Goal: Task Accomplishment & Management: Manage account settings

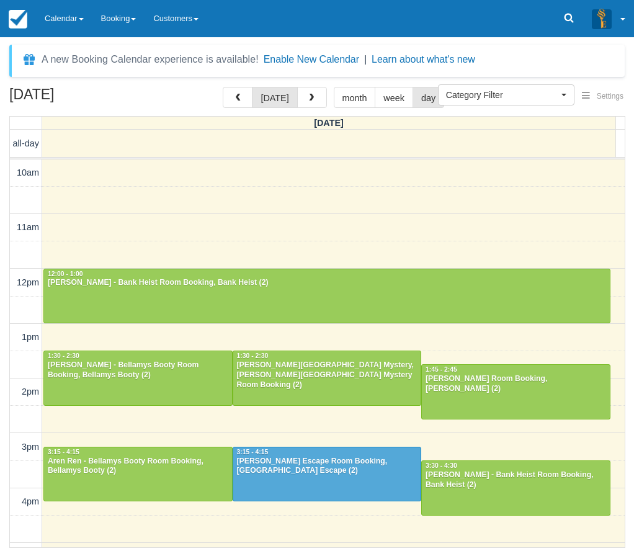
select select
click at [69, 17] on link "Calendar" at bounding box center [64, 18] width 56 height 37
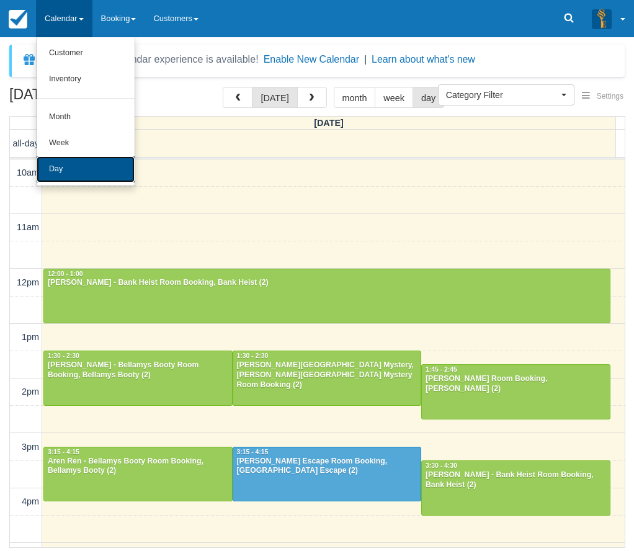
click at [55, 167] on link "Day" at bounding box center [86, 169] width 98 height 26
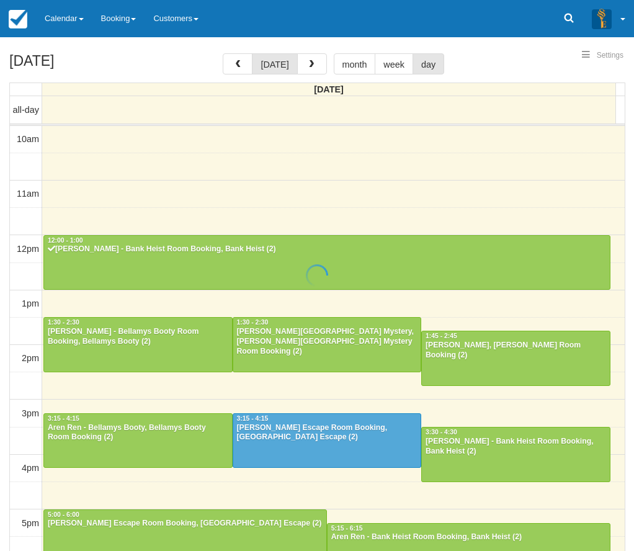
select select
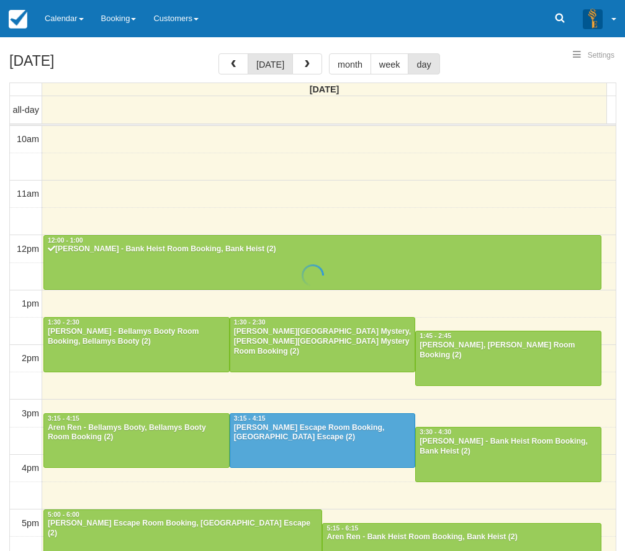
scroll to position [165, 0]
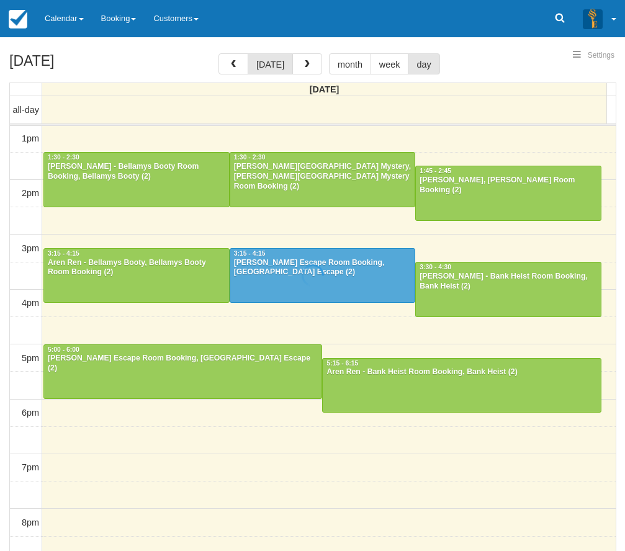
select select
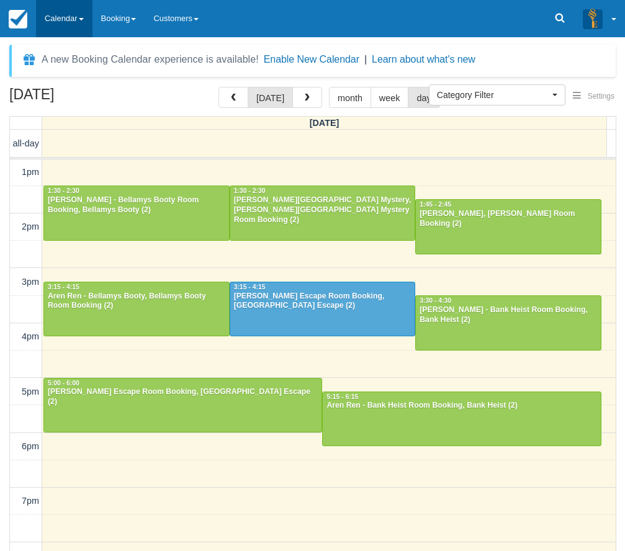
click at [68, 16] on link "Calendar" at bounding box center [64, 18] width 56 height 37
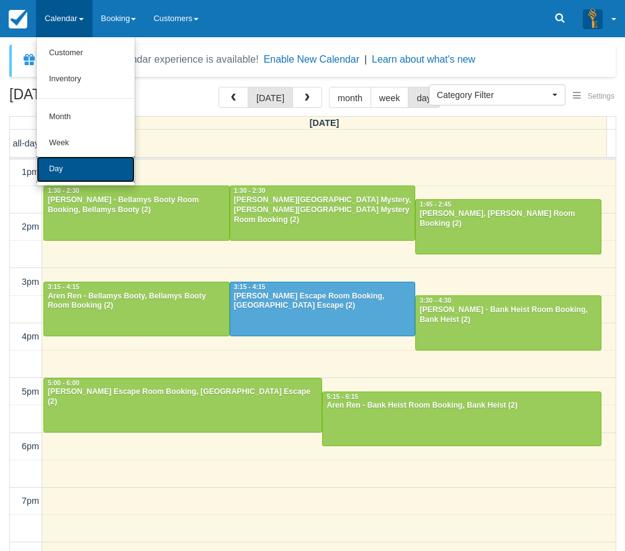
click at [58, 164] on link "Day" at bounding box center [86, 169] width 98 height 26
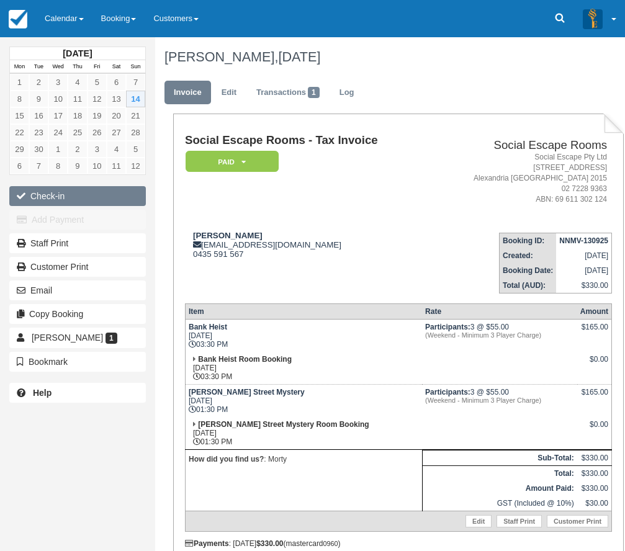
click at [105, 192] on button "Check-in" at bounding box center [77, 196] width 137 height 20
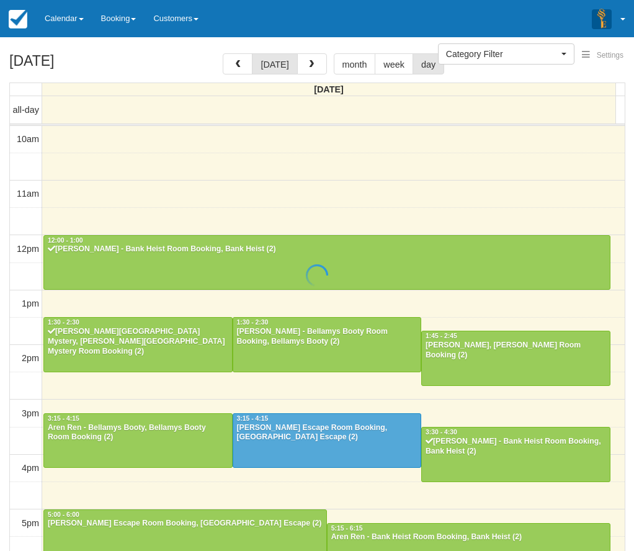
select select
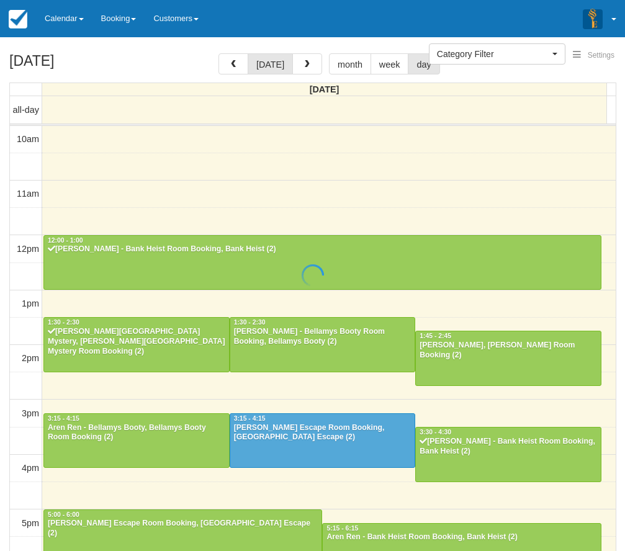
scroll to position [165, 0]
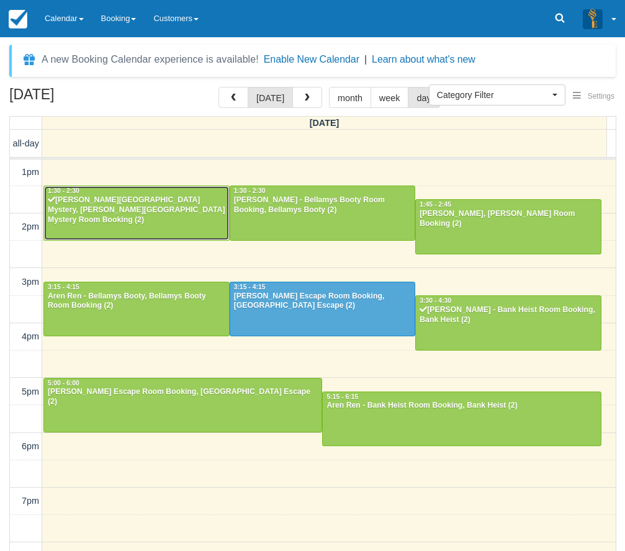
click at [146, 204] on div "Tracy - Baker Street Mystery, Baker Street Mystery Room Booking (2)" at bounding box center [136, 210] width 179 height 30
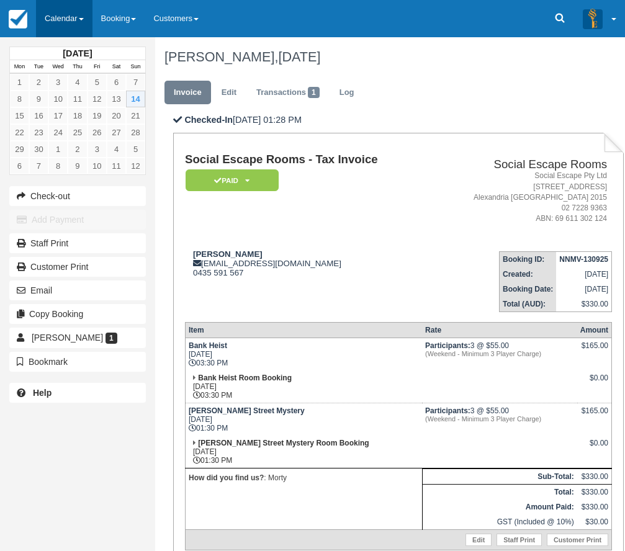
click at [74, 20] on link "Calendar" at bounding box center [64, 18] width 56 height 37
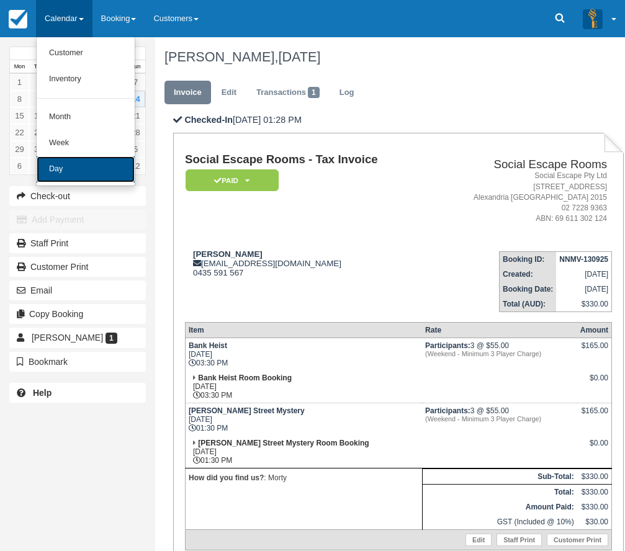
click at [55, 168] on link "Day" at bounding box center [86, 169] width 98 height 26
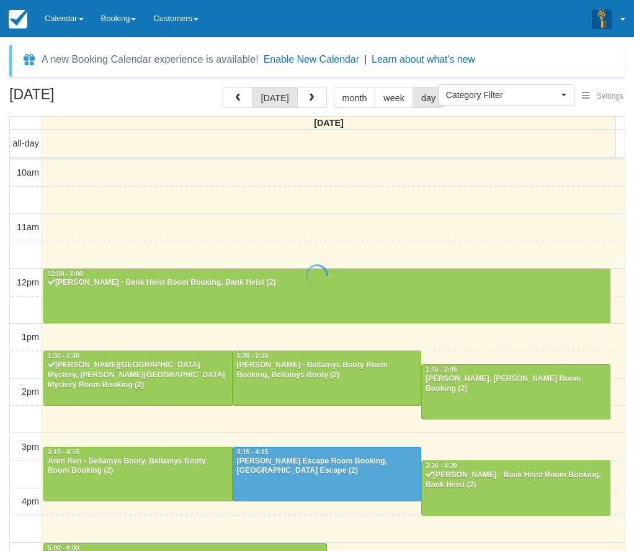
select select
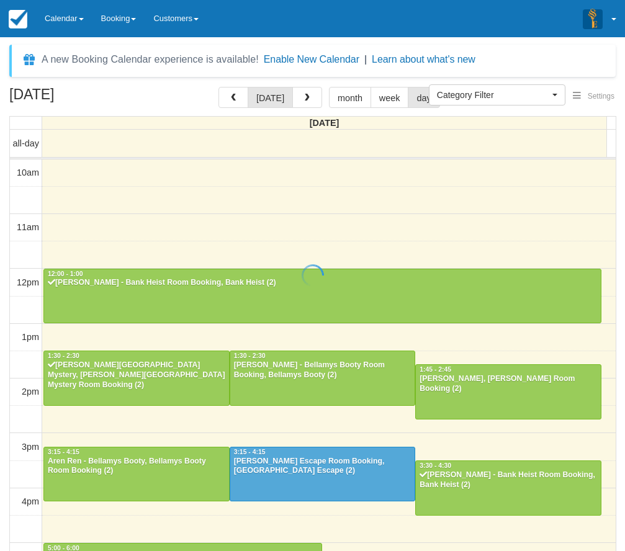
scroll to position [165, 0]
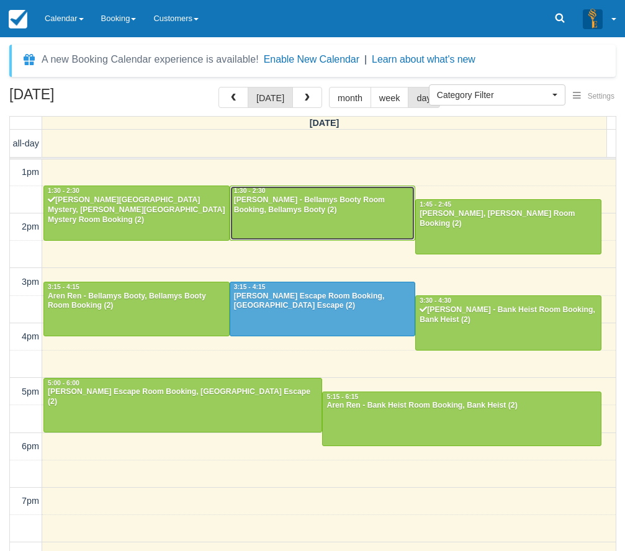
click at [335, 194] on div "1:30 - 2:30" at bounding box center [322, 191] width 179 height 9
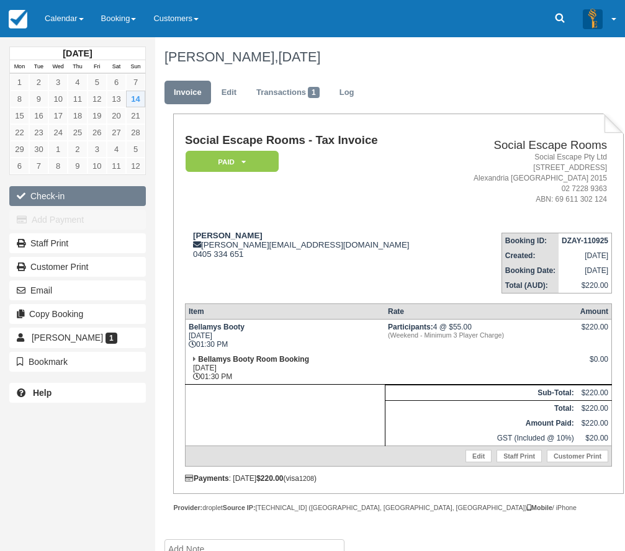
click at [50, 197] on button "Check-in" at bounding box center [77, 196] width 137 height 20
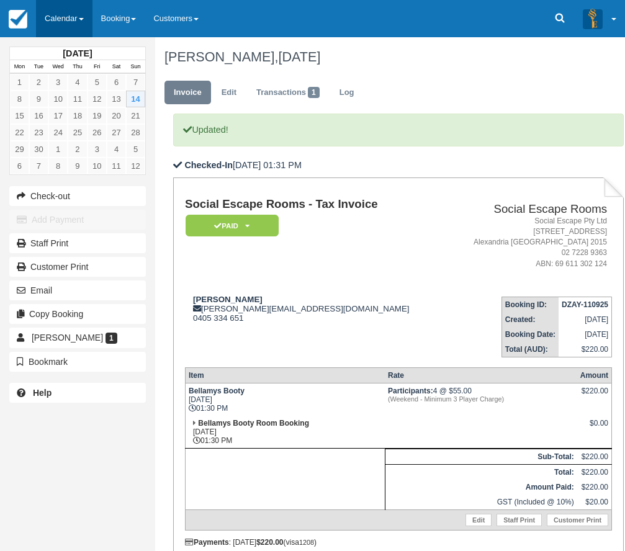
click at [53, 12] on link "Calendar" at bounding box center [64, 18] width 56 height 37
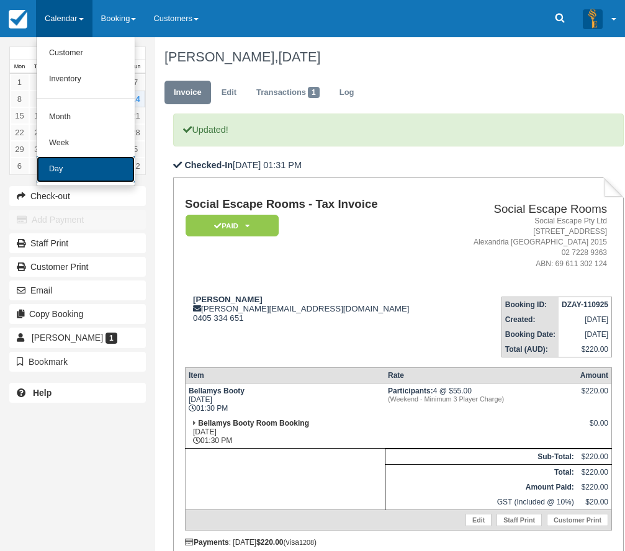
click at [65, 168] on link "Day" at bounding box center [86, 169] width 98 height 26
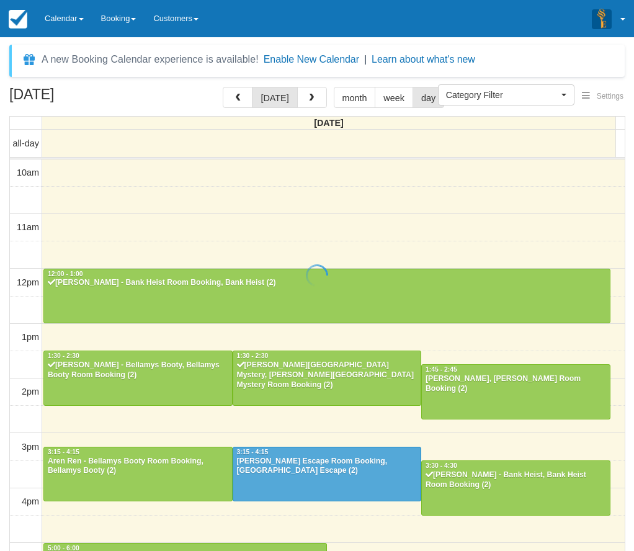
select select
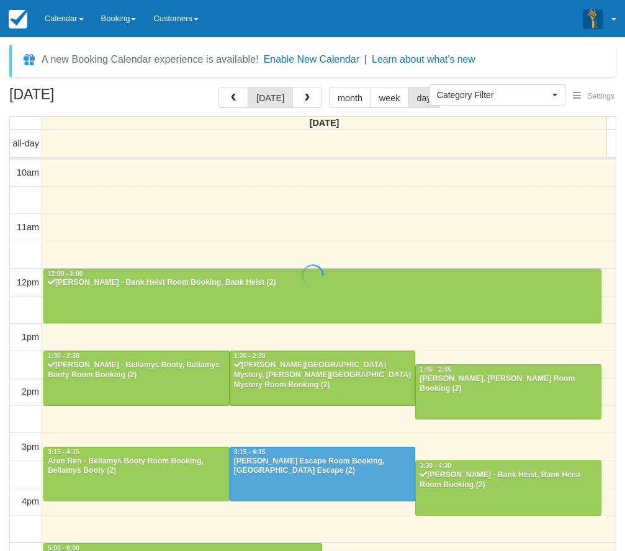
scroll to position [165, 0]
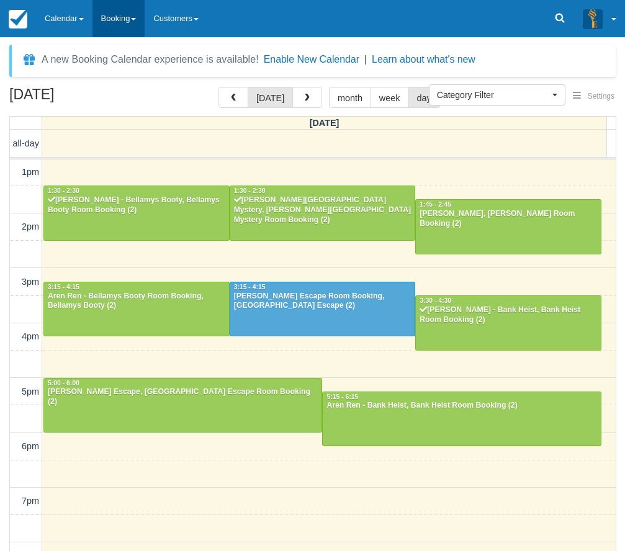
click at [125, 18] on link "Booking" at bounding box center [118, 18] width 53 height 37
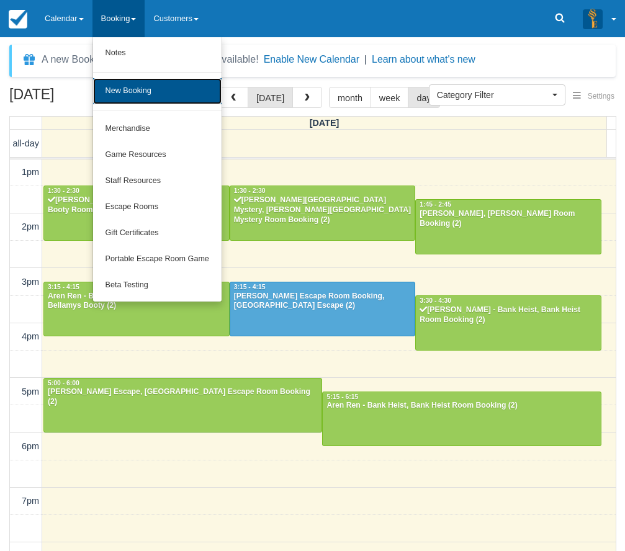
click at [138, 88] on link "New Booking" at bounding box center [157, 91] width 128 height 26
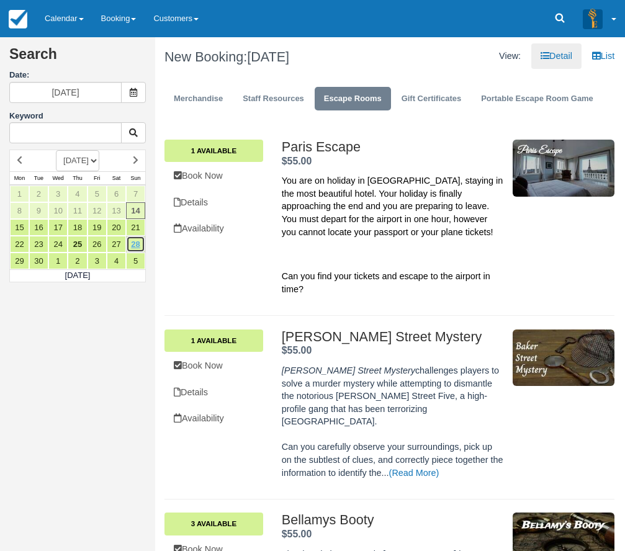
click at [135, 241] on link "28" at bounding box center [135, 244] width 19 height 17
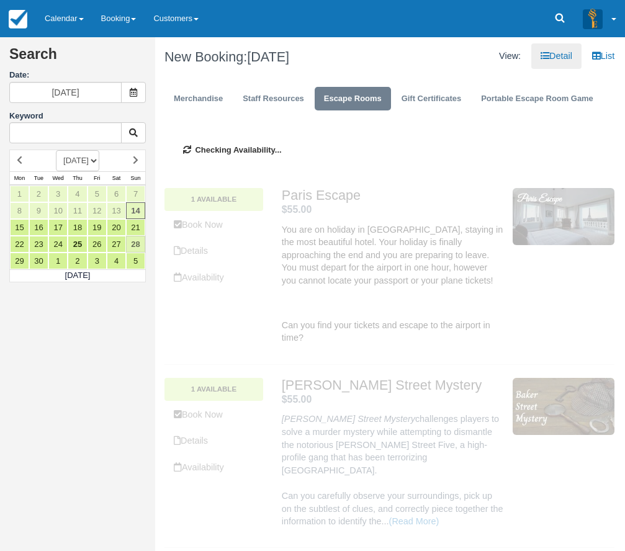
type input "[DATE]"
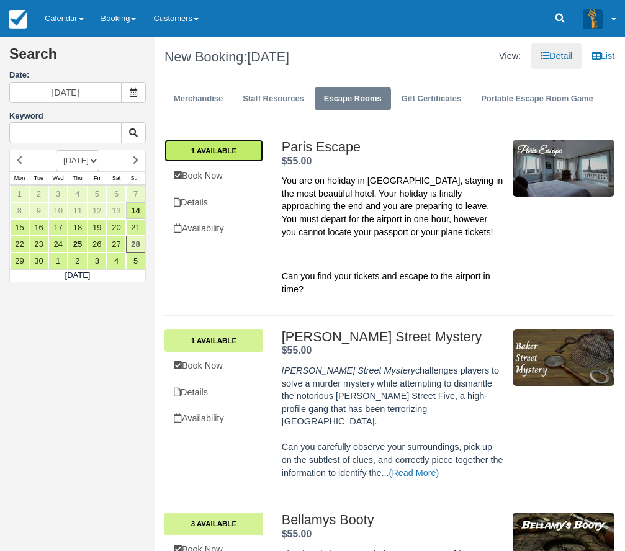
click at [230, 152] on link "1 Available" at bounding box center [213, 151] width 99 height 22
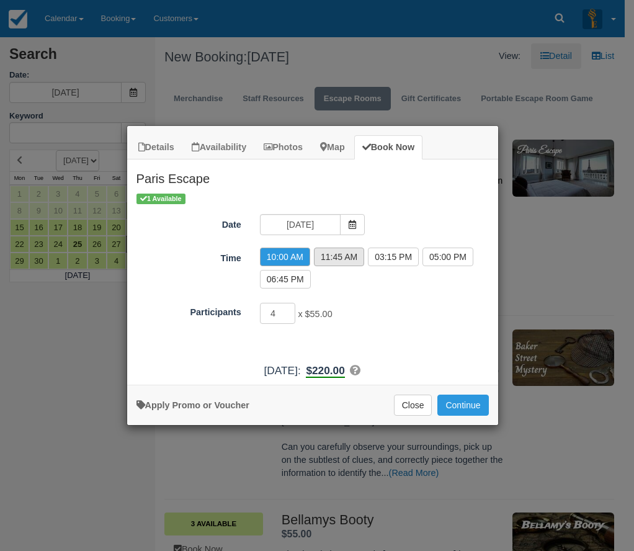
click at [344, 251] on label "11:45 AM" at bounding box center [339, 257] width 50 height 19
radio input "true"
click at [288, 312] on input "5" at bounding box center [278, 313] width 36 height 21
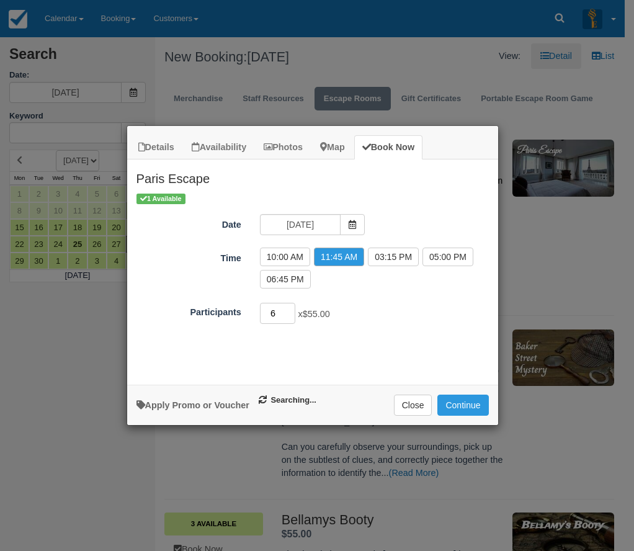
click at [288, 312] on input "6" at bounding box center [278, 313] width 36 height 21
click at [288, 312] on input "7" at bounding box center [278, 313] width 36 height 21
type input "8"
click at [288, 312] on input "8" at bounding box center [278, 313] width 36 height 21
click at [464, 406] on button "Continue" at bounding box center [463, 405] width 51 height 21
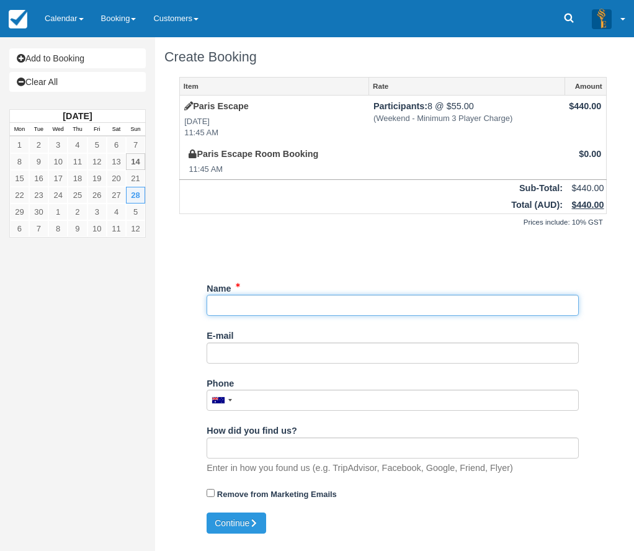
click at [263, 310] on input "Name" at bounding box center [393, 305] width 372 height 21
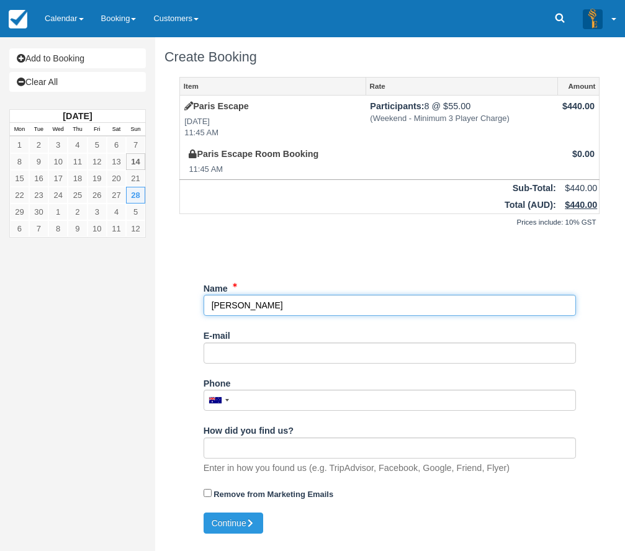
type input "[PERSON_NAME]"
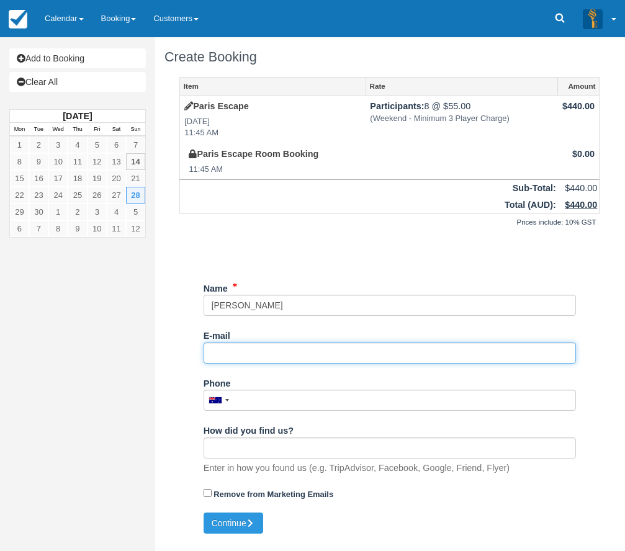
click at [235, 357] on input "E-mail" at bounding box center [390, 353] width 372 height 21
type input "lore6684@gmail.com"
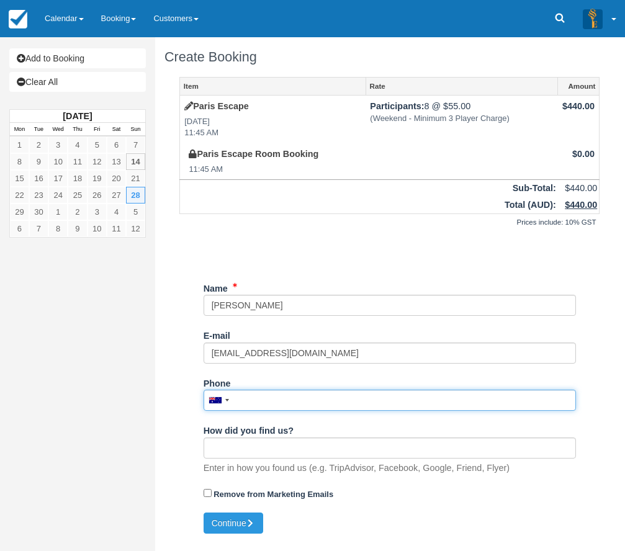
click at [258, 401] on input "Phone" at bounding box center [390, 400] width 372 height 21
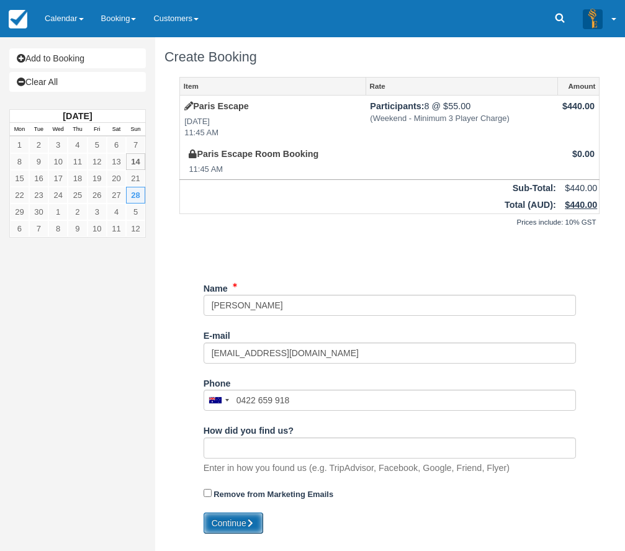
click at [248, 516] on button "Continue" at bounding box center [234, 523] width 60 height 21
type input "+61422659918"
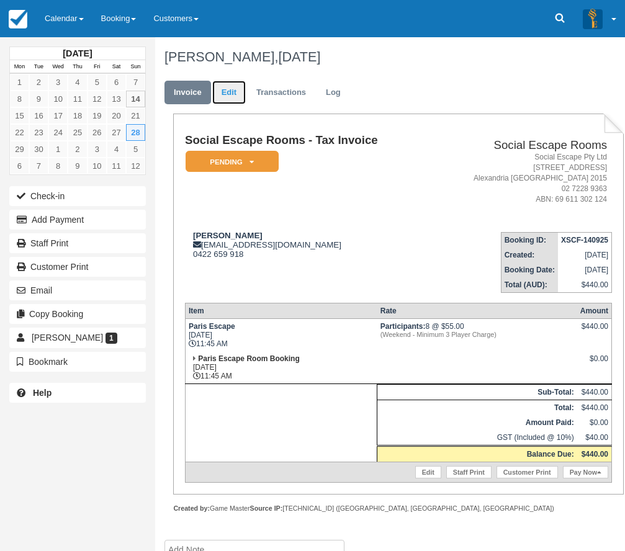
click at [225, 92] on link "Edit" at bounding box center [229, 93] width 34 height 24
click at [228, 90] on link "Edit" at bounding box center [229, 93] width 34 height 24
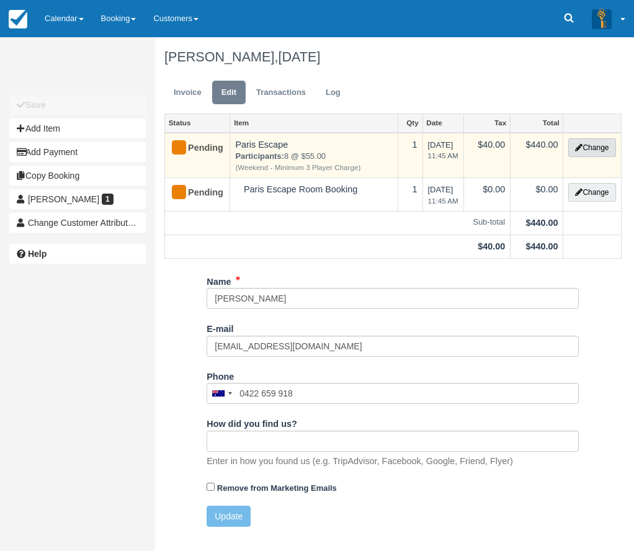
click at [588, 145] on button "Change" at bounding box center [591, 147] width 47 height 19
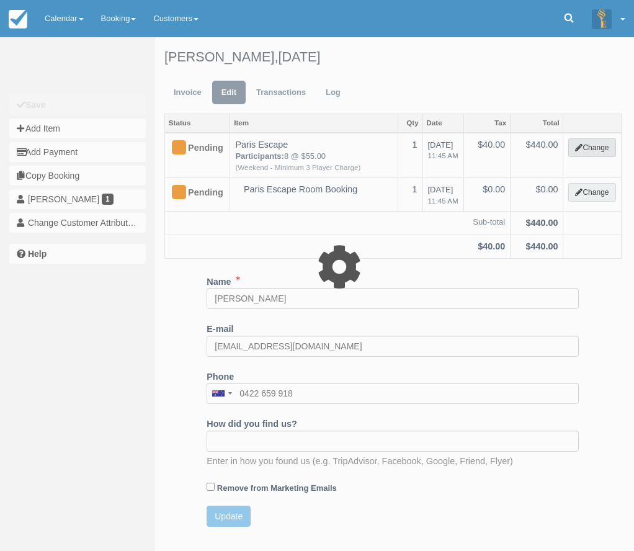
select select "2"
type input "440.00"
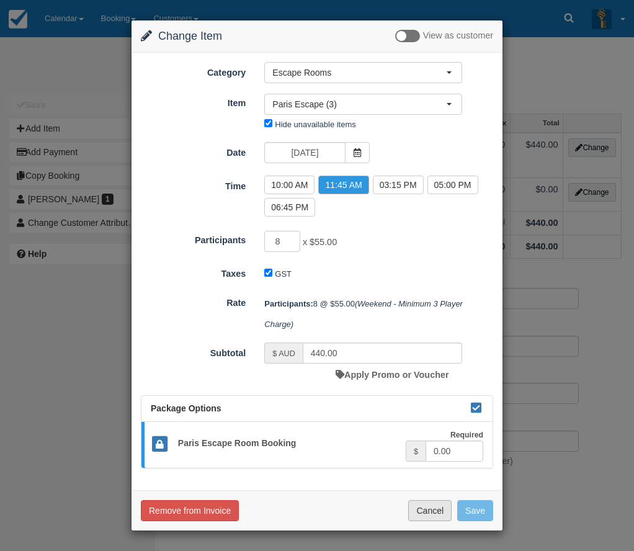
click at [432, 510] on button "Cancel" at bounding box center [429, 510] width 43 height 21
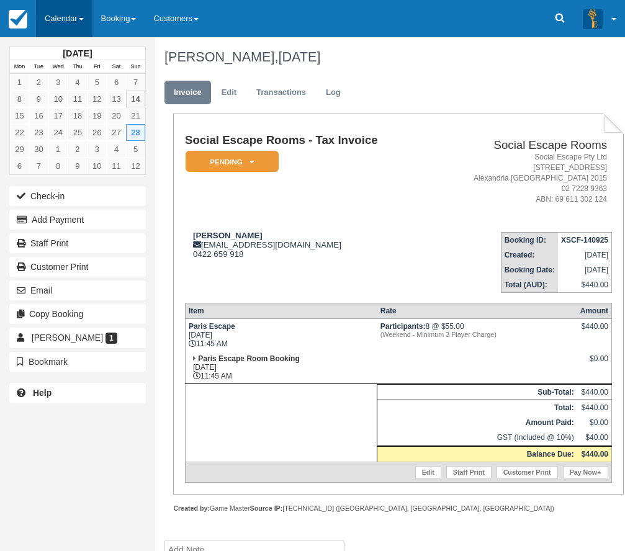
click at [67, 9] on link "Calendar" at bounding box center [64, 18] width 56 height 37
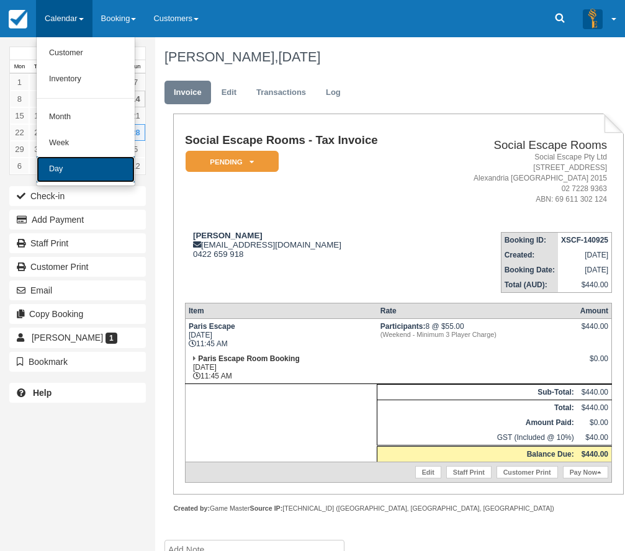
click at [76, 164] on link "Day" at bounding box center [86, 169] width 98 height 26
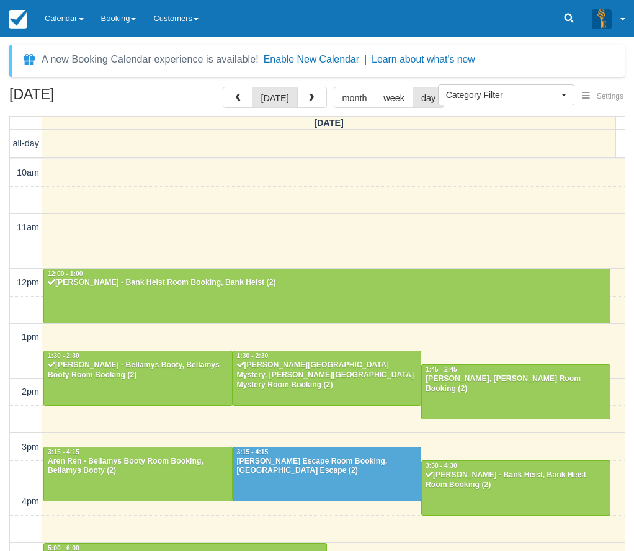
select select
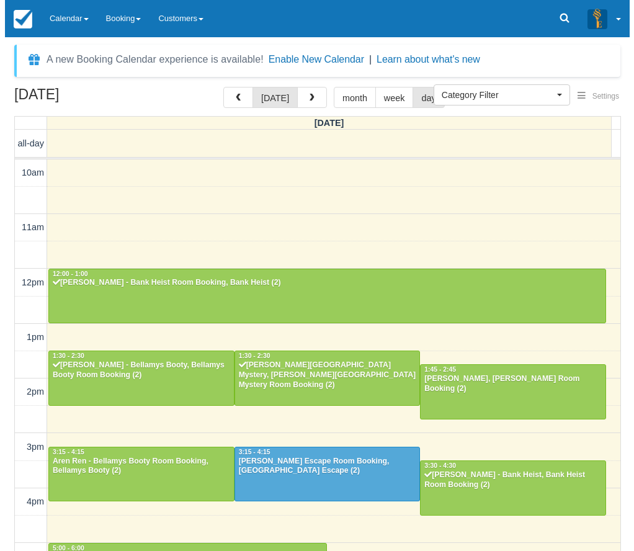
scroll to position [165, 0]
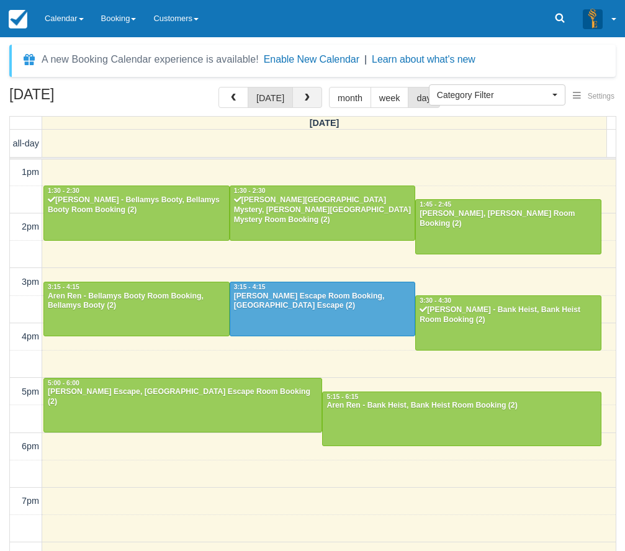
click at [315, 91] on button "button" at bounding box center [307, 97] width 30 height 21
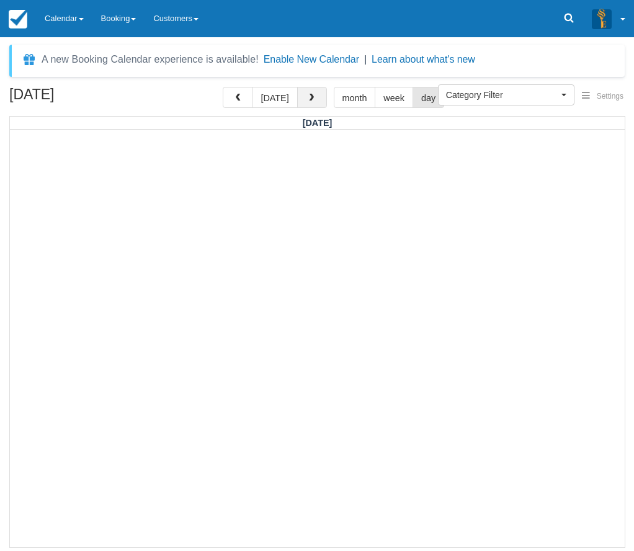
click at [314, 92] on button "button" at bounding box center [312, 97] width 30 height 21
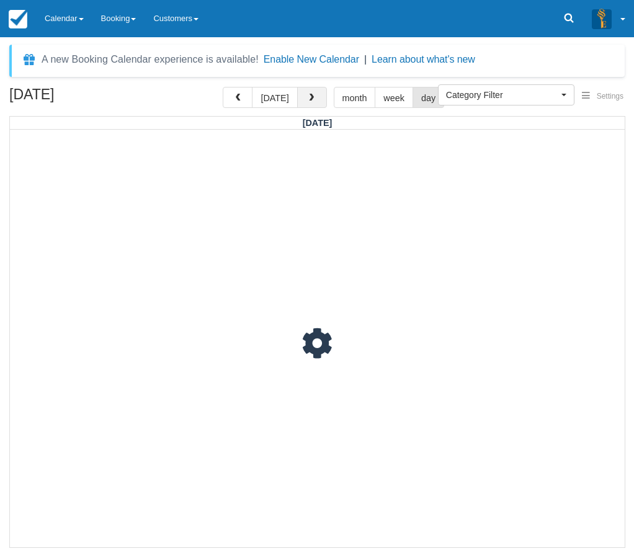
click at [314, 92] on button "button" at bounding box center [312, 97] width 30 height 21
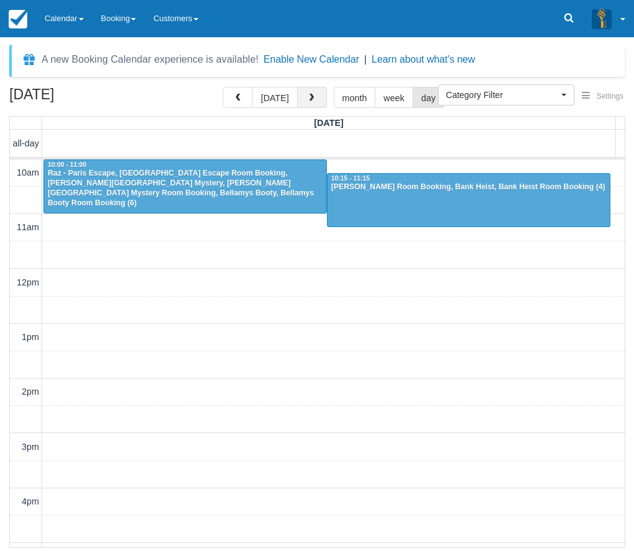
scroll to position [165, 0]
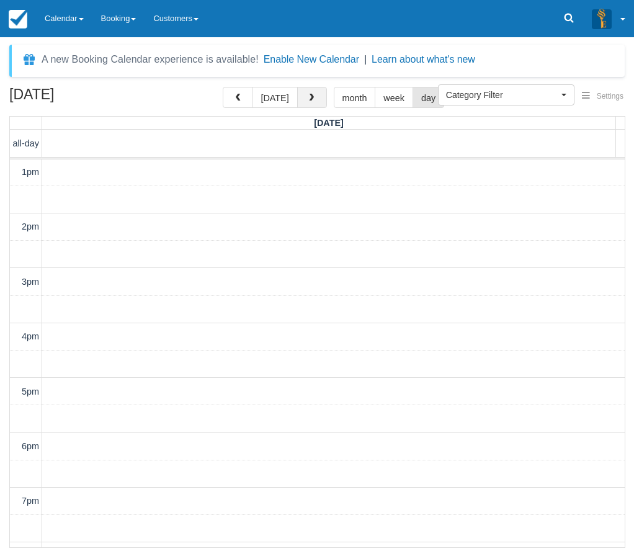
click at [314, 92] on button "button" at bounding box center [312, 97] width 30 height 21
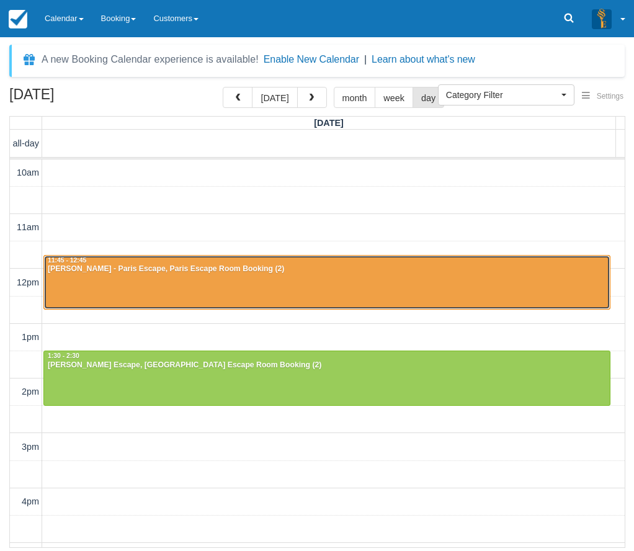
click at [145, 282] on div at bounding box center [327, 282] width 566 height 53
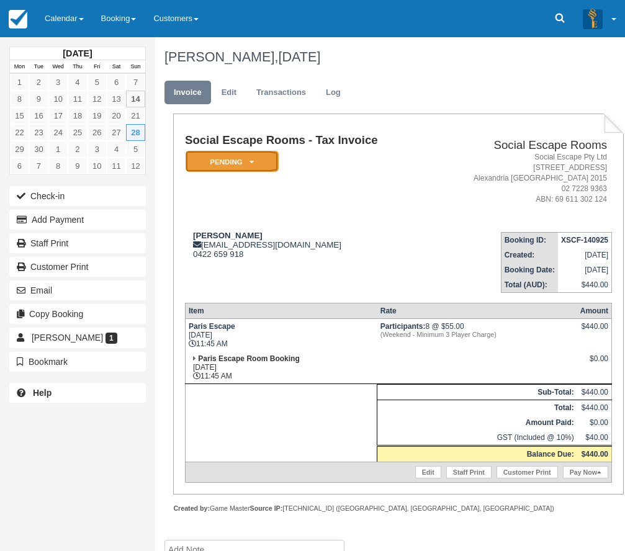
click at [243, 163] on em "Pending" at bounding box center [232, 162] width 93 height 22
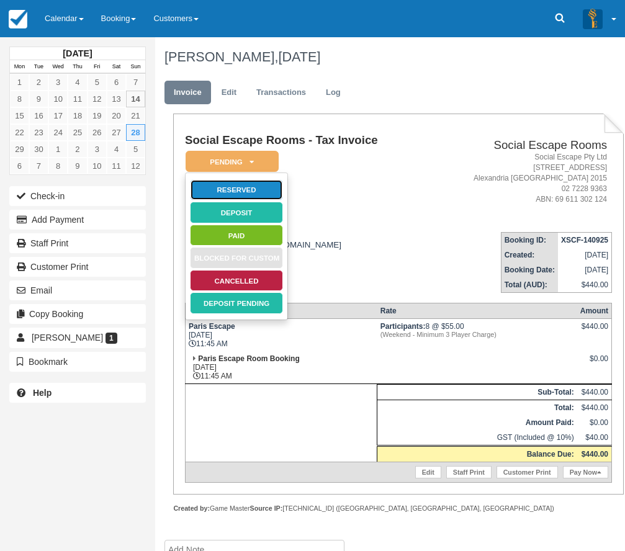
click at [245, 188] on link "Reserved" at bounding box center [236, 190] width 93 height 22
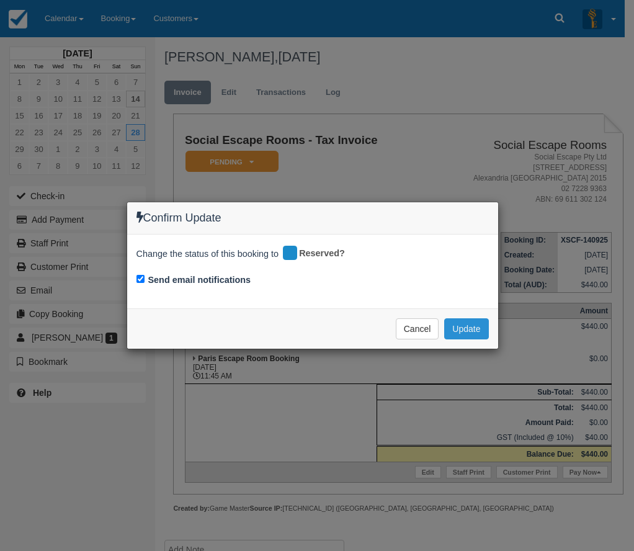
click at [473, 327] on button "Update" at bounding box center [466, 328] width 44 height 21
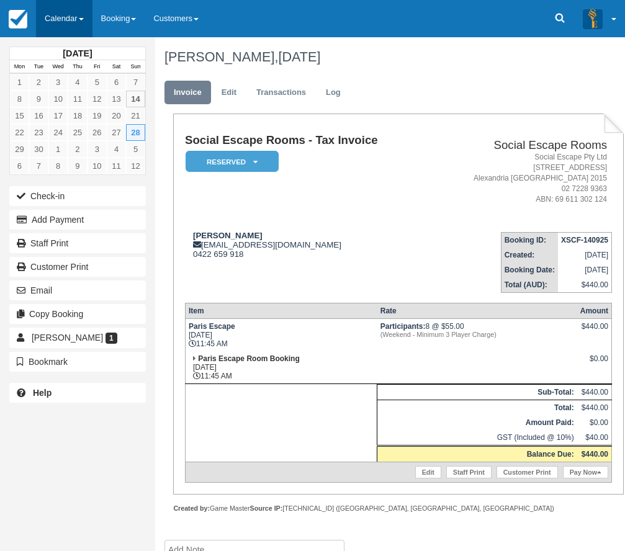
click at [58, 20] on link "Calendar" at bounding box center [64, 18] width 56 height 37
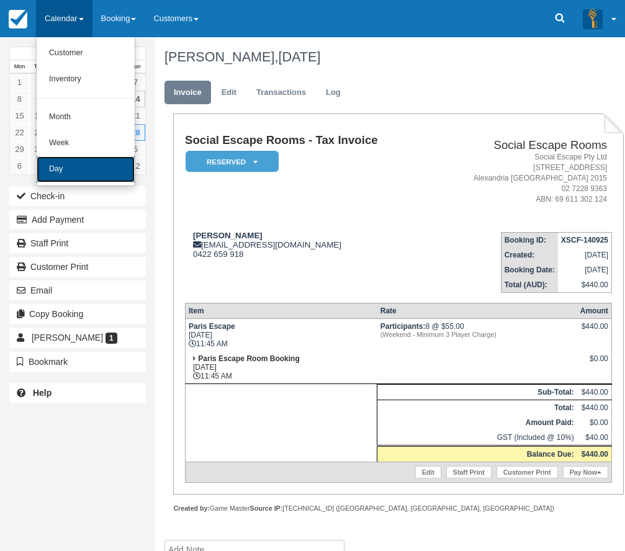
click at [70, 173] on link "Day" at bounding box center [86, 169] width 98 height 26
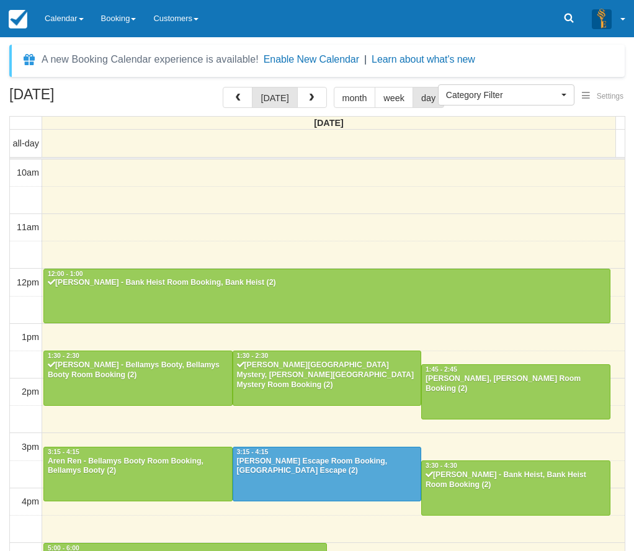
select select
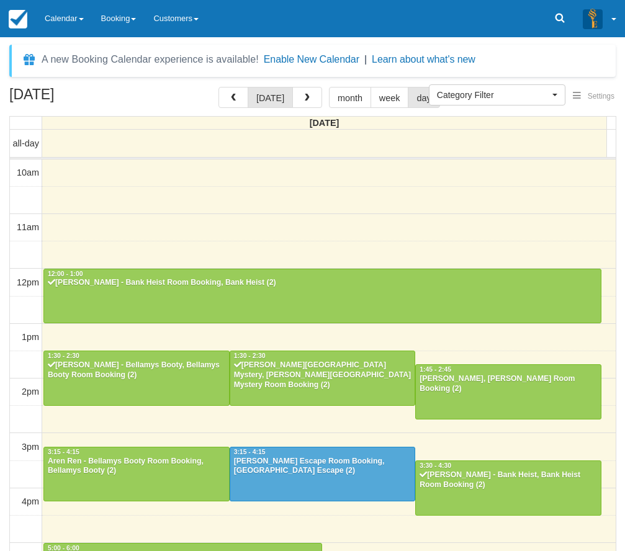
scroll to position [165, 0]
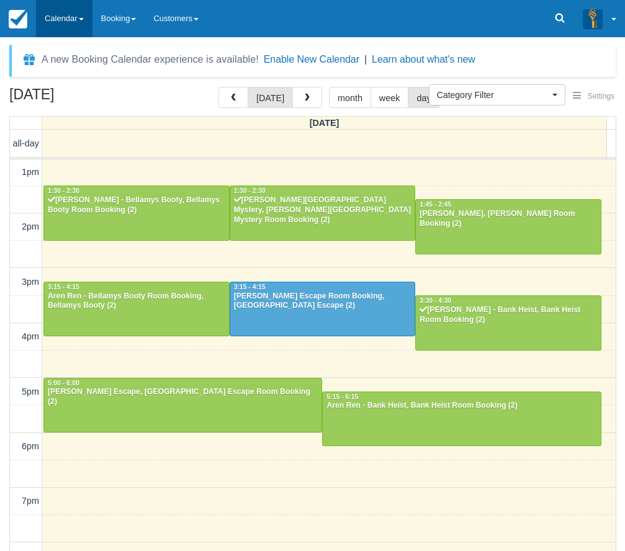
click at [66, 14] on link "Calendar" at bounding box center [64, 18] width 56 height 37
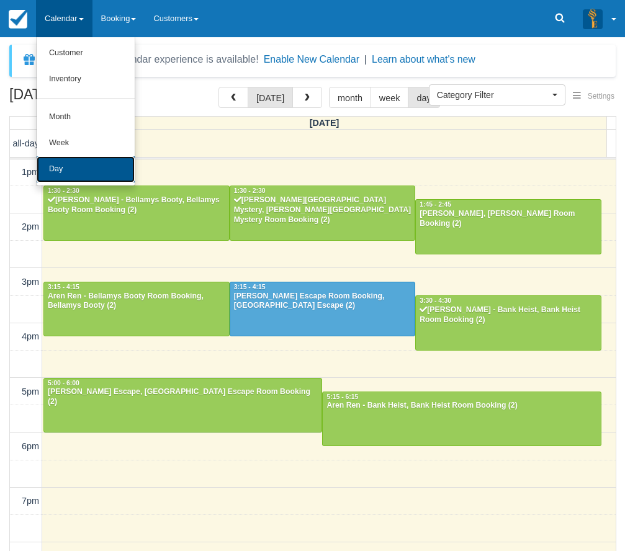
click at [72, 167] on link "Day" at bounding box center [86, 169] width 98 height 26
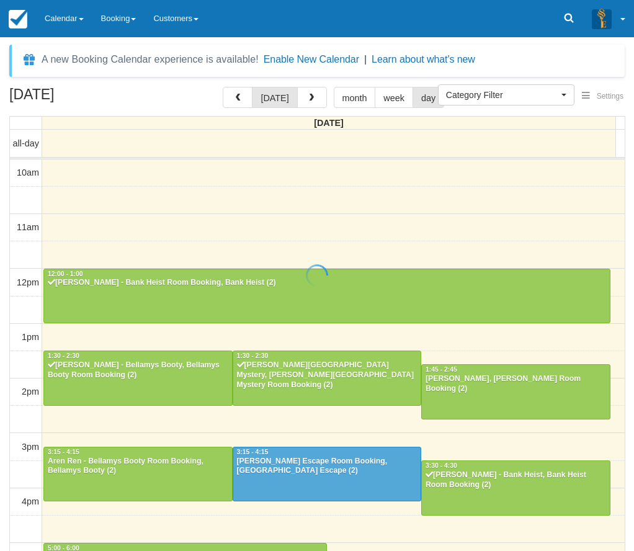
select select
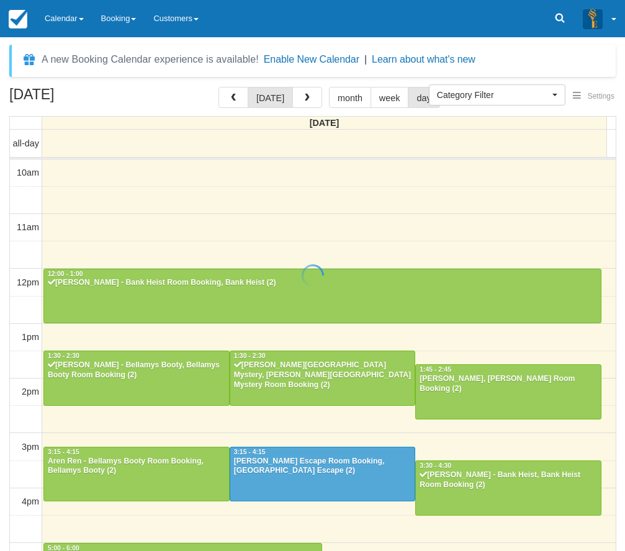
scroll to position [165, 0]
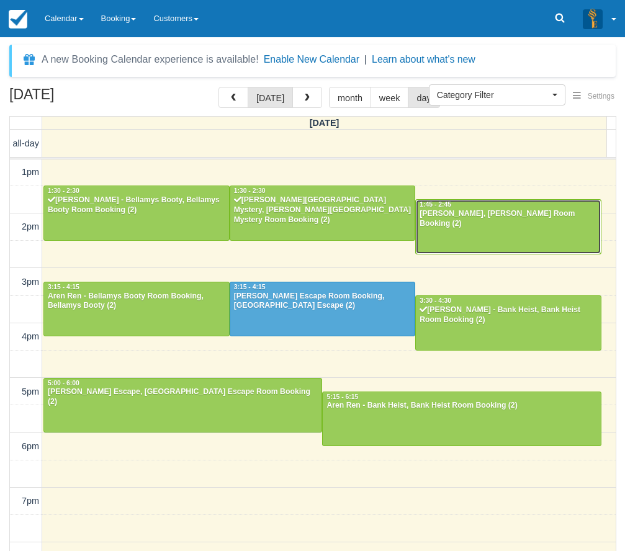
click at [482, 225] on div "[PERSON_NAME], [PERSON_NAME] Room Booking (2)" at bounding box center [508, 219] width 179 height 20
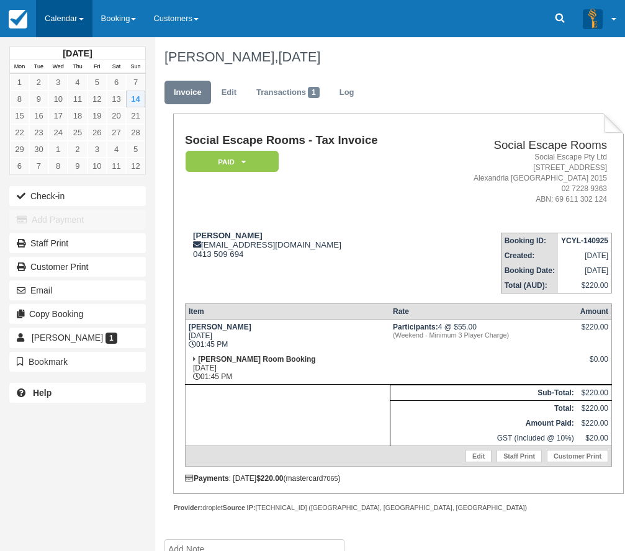
click at [67, 21] on link "Calendar" at bounding box center [64, 18] width 56 height 37
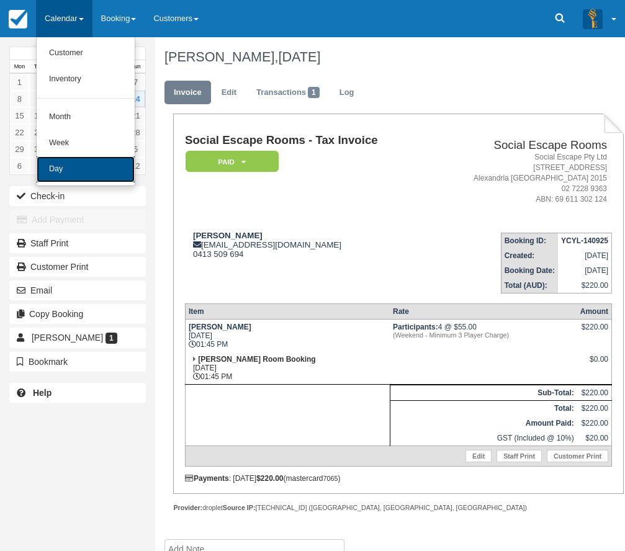
click at [68, 165] on link "Day" at bounding box center [86, 169] width 98 height 26
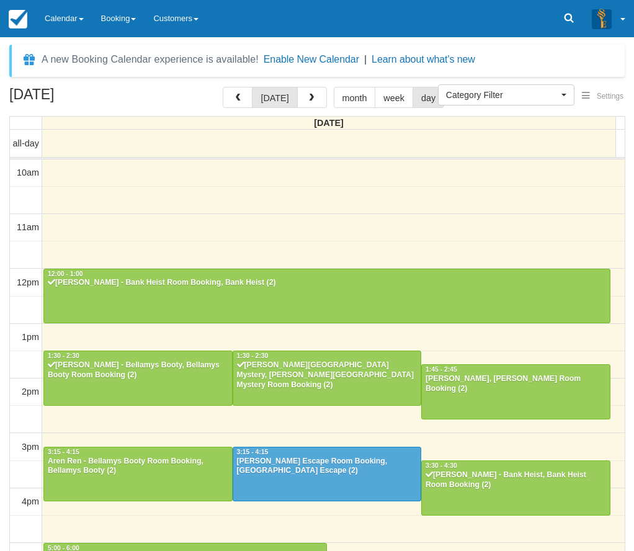
select select
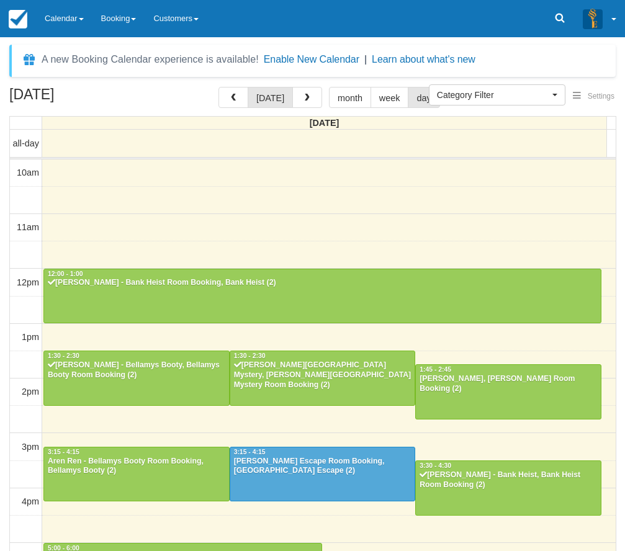
scroll to position [165, 0]
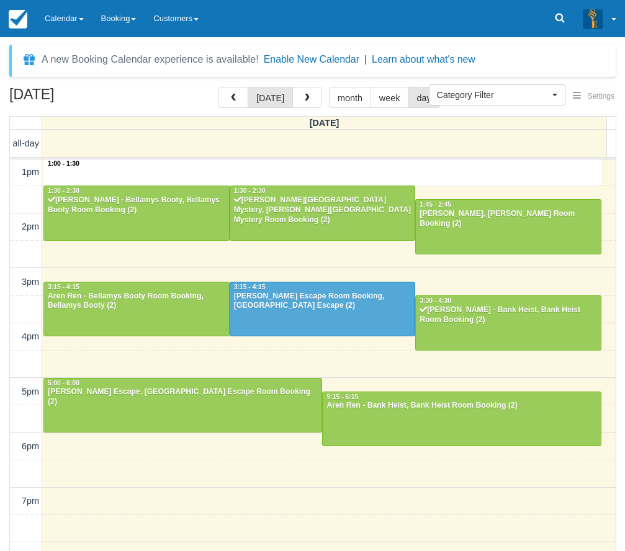
click at [458, 173] on div "10am 11am 12pm 1pm 2pm 3pm 4pm 5pm 6pm 7pm 8pm 9pm 10pm 1:00 - 1:30 12:00 - 1:0…" at bounding box center [313, 336] width 606 height 685
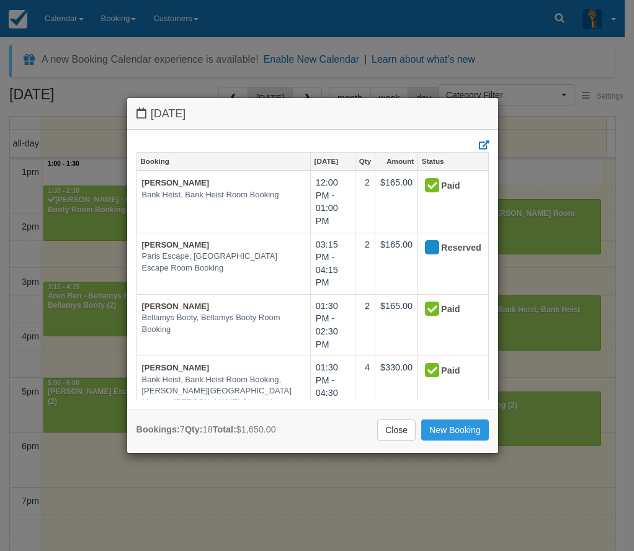
click at [398, 441] on div "Bookings: 7 Qty: 18 Total: $1,650.00 Close New Booking" at bounding box center [312, 432] width 371 height 44
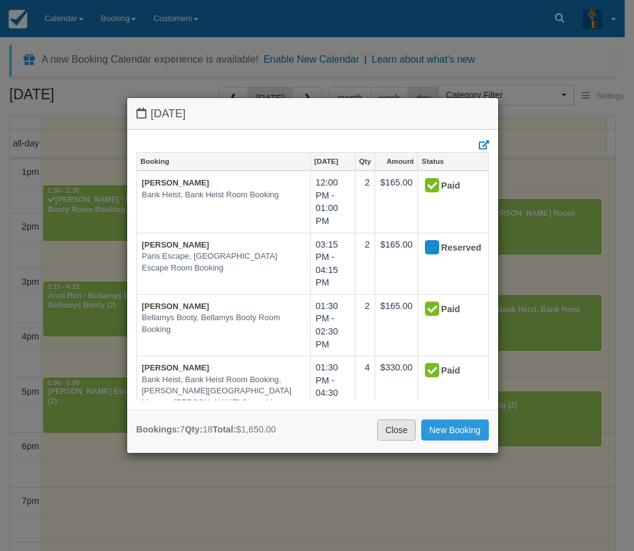
click at [391, 429] on link "Close" at bounding box center [396, 430] width 38 height 21
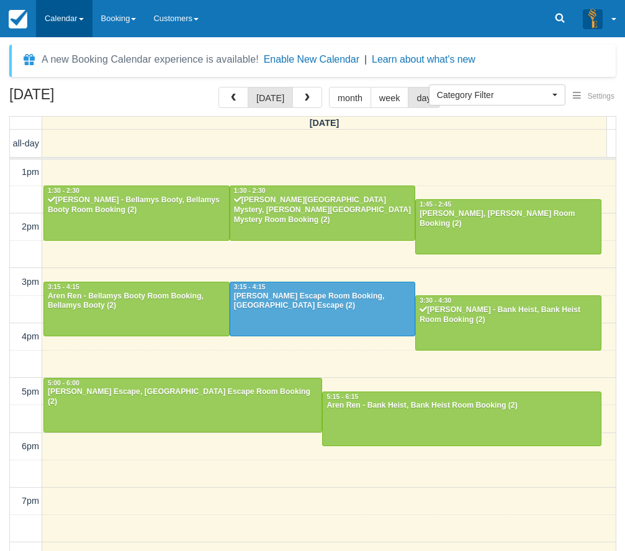
click at [80, 24] on link "Calendar" at bounding box center [64, 18] width 56 height 37
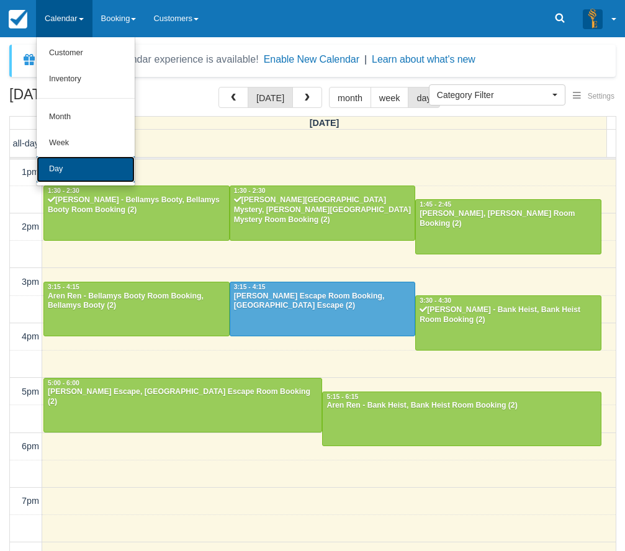
click at [74, 161] on link "Day" at bounding box center [86, 169] width 98 height 26
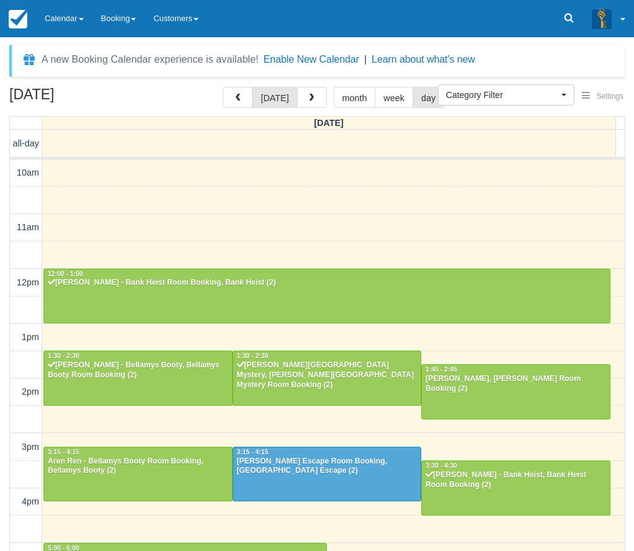
select select
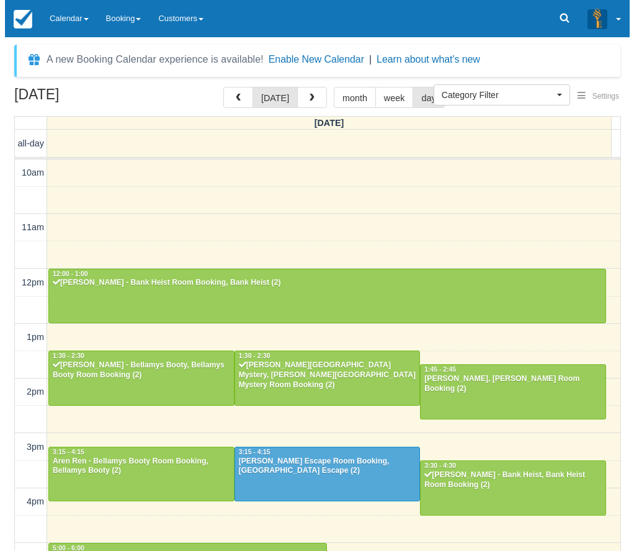
scroll to position [165, 0]
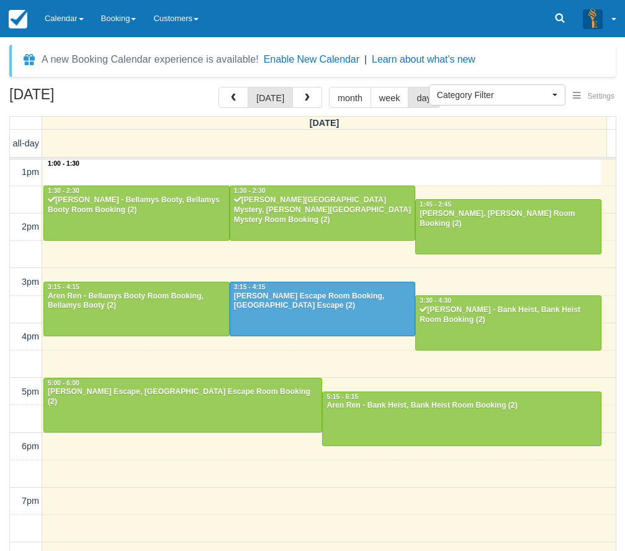
click at [433, 184] on div "10am 11am 12pm 1pm 2pm 3pm 4pm 5pm 6pm 7pm 8pm 9pm 10pm 1:00 - 1:30 12:00 - 1:0…" at bounding box center [313, 336] width 606 height 685
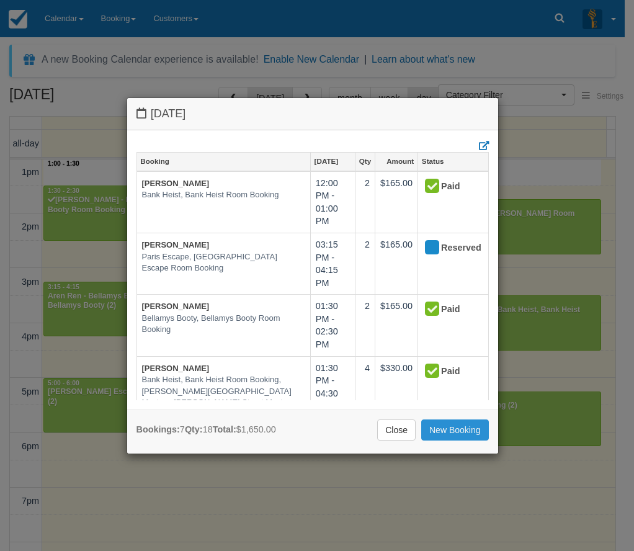
click at [443, 431] on link "New Booking" at bounding box center [455, 430] width 68 height 21
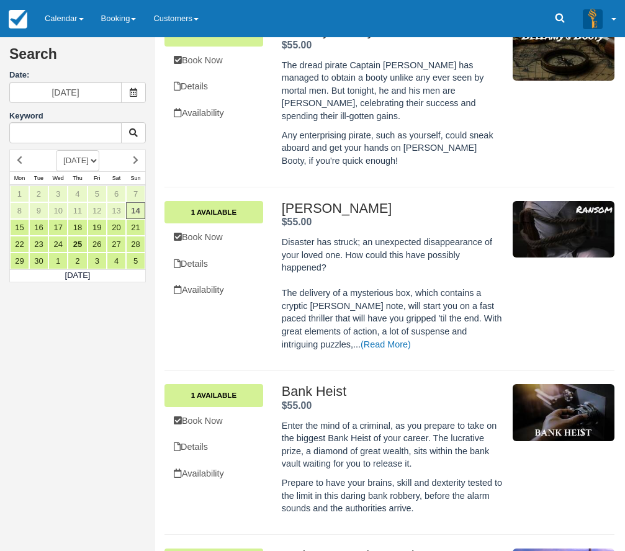
scroll to position [559, 0]
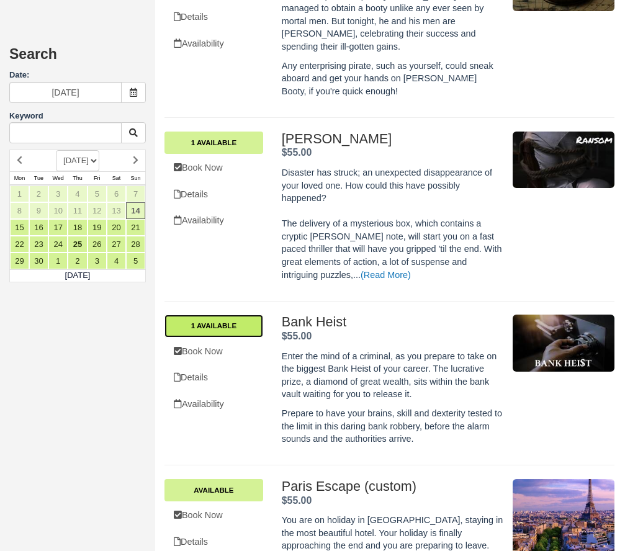
click at [241, 315] on link "1 Available" at bounding box center [213, 326] width 99 height 22
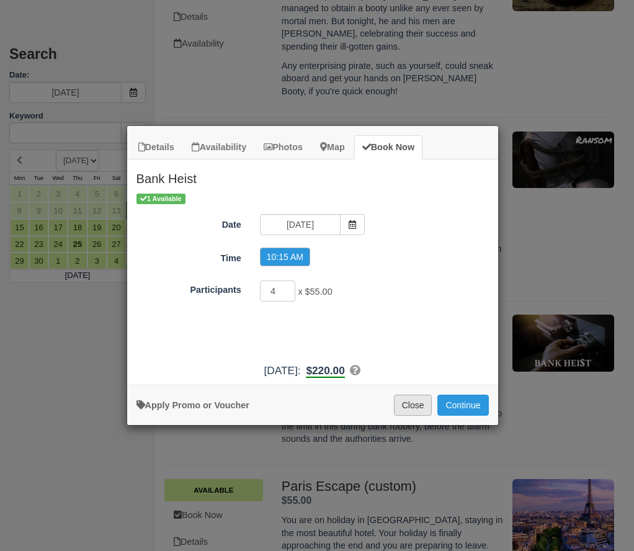
click at [402, 405] on button "Close" at bounding box center [413, 405] width 38 height 21
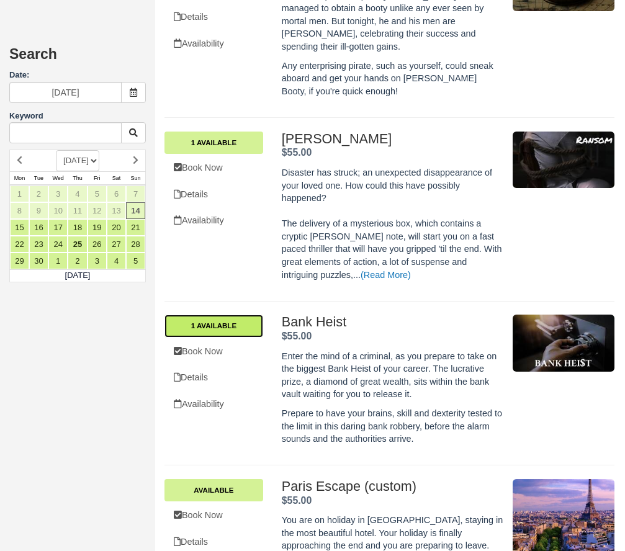
click at [245, 315] on link "1 Available" at bounding box center [213, 326] width 99 height 22
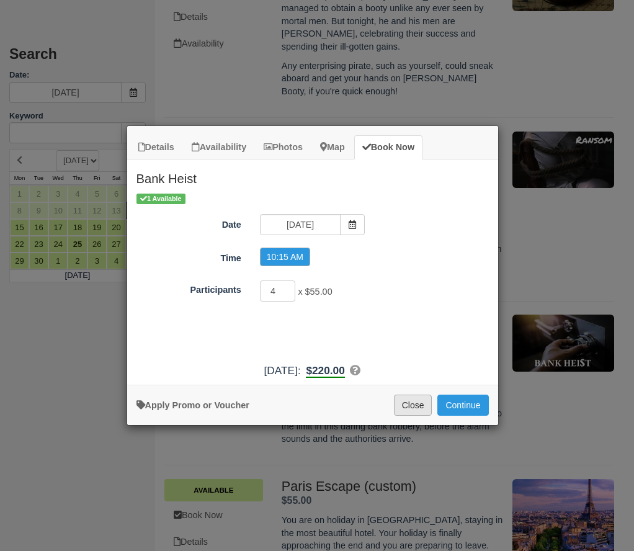
click at [410, 411] on button "Close" at bounding box center [413, 405] width 38 height 21
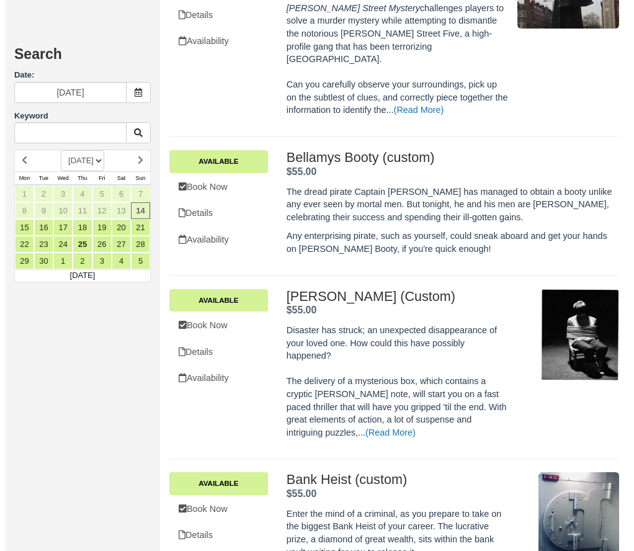
scroll to position [1295, 0]
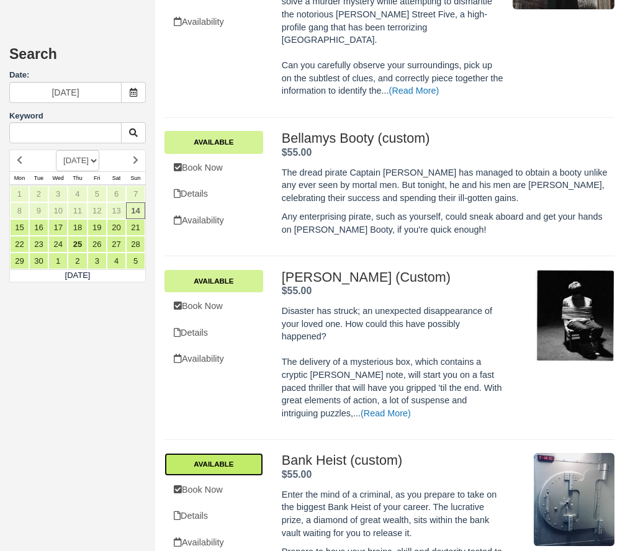
click at [237, 453] on link "Available" at bounding box center [213, 464] width 99 height 22
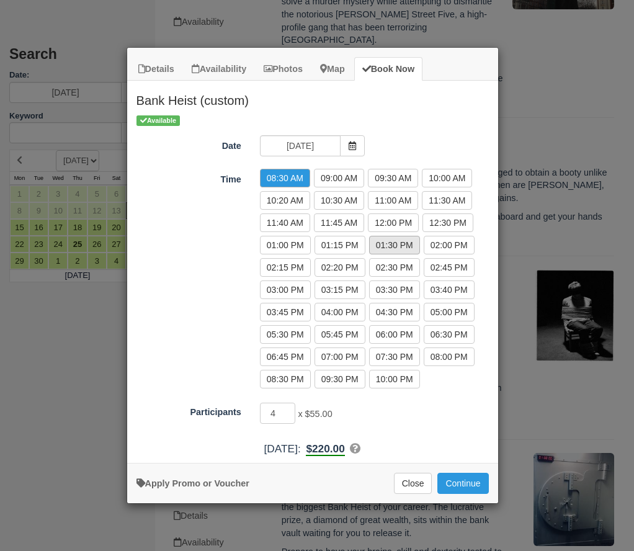
click at [408, 245] on label "01:30 PM" at bounding box center [394, 245] width 51 height 19
radio input "true"
click at [288, 410] on input "5" at bounding box center [278, 413] width 36 height 21
click at [288, 410] on input "6" at bounding box center [278, 413] width 36 height 21
click at [288, 410] on input "7" at bounding box center [278, 413] width 36 height 21
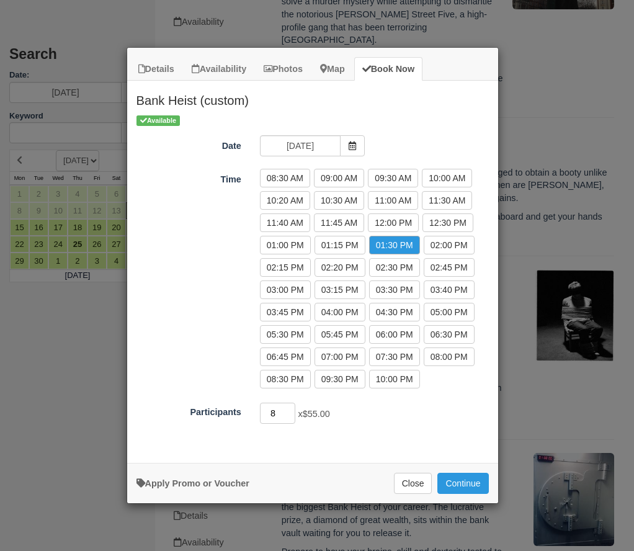
click at [288, 410] on input "8" at bounding box center [278, 413] width 36 height 21
type input "9"
click at [288, 410] on input "9" at bounding box center [278, 413] width 36 height 21
click at [456, 483] on button "Continue" at bounding box center [463, 483] width 51 height 21
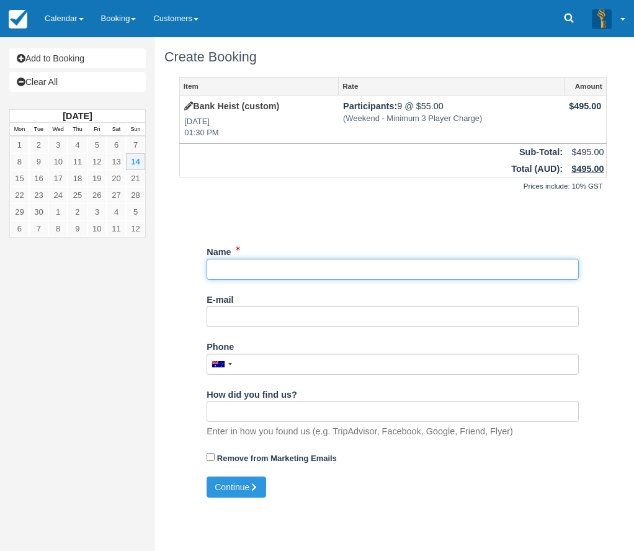
click at [294, 270] on input "Name" at bounding box center [393, 269] width 372 height 21
type input "Walk in"
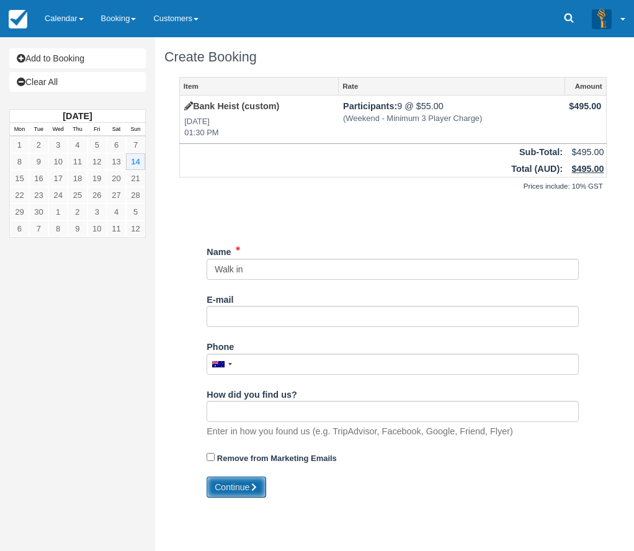
click at [253, 488] on icon "submit" at bounding box center [253, 487] width 9 height 9
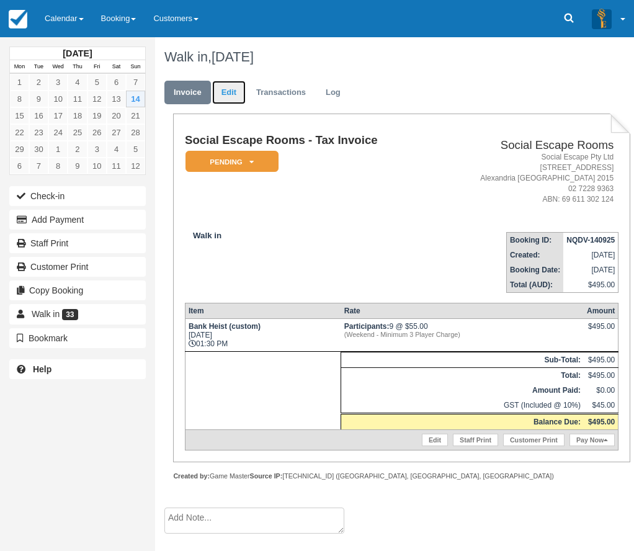
click at [233, 96] on link "Edit" at bounding box center [229, 93] width 34 height 24
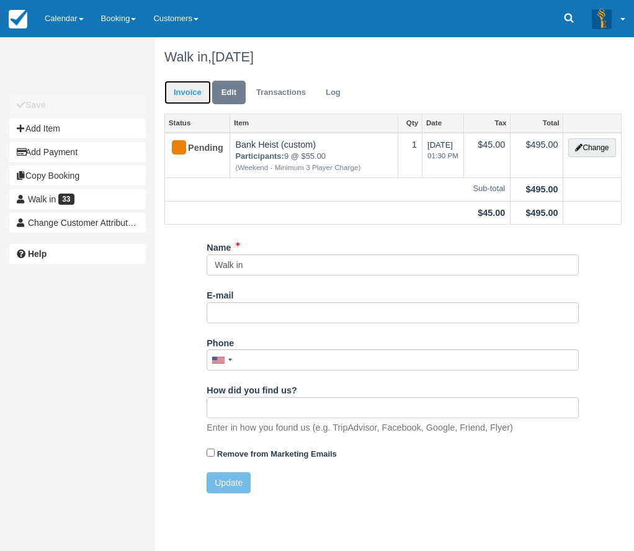
click at [179, 97] on link "Invoice" at bounding box center [187, 93] width 47 height 24
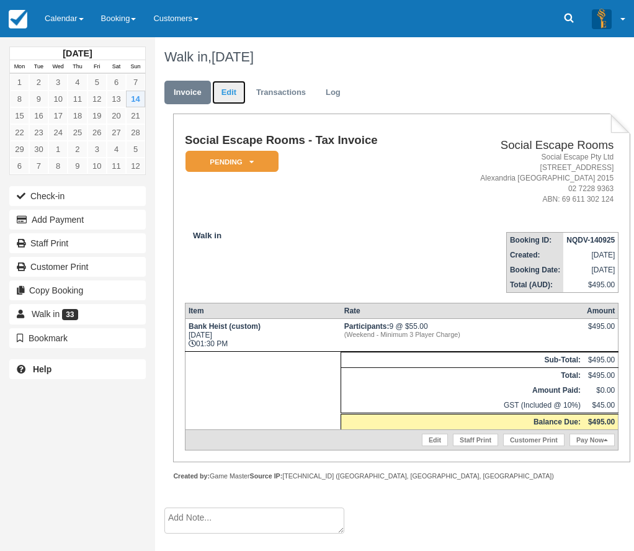
click at [233, 88] on link "Edit" at bounding box center [229, 93] width 34 height 24
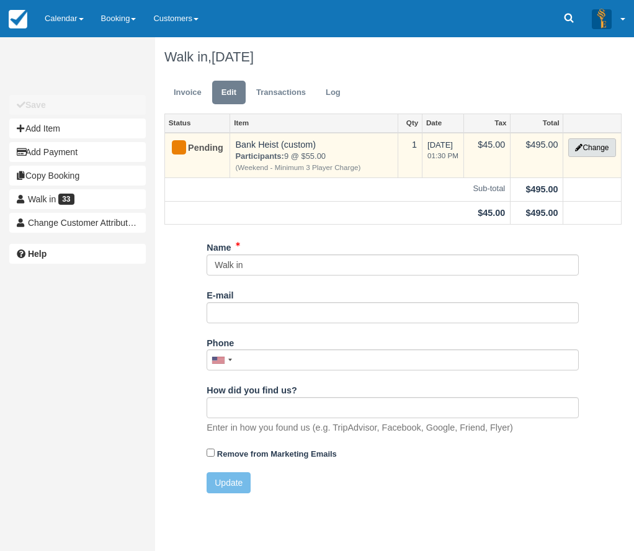
click at [590, 146] on button "Change" at bounding box center [591, 147] width 47 height 19
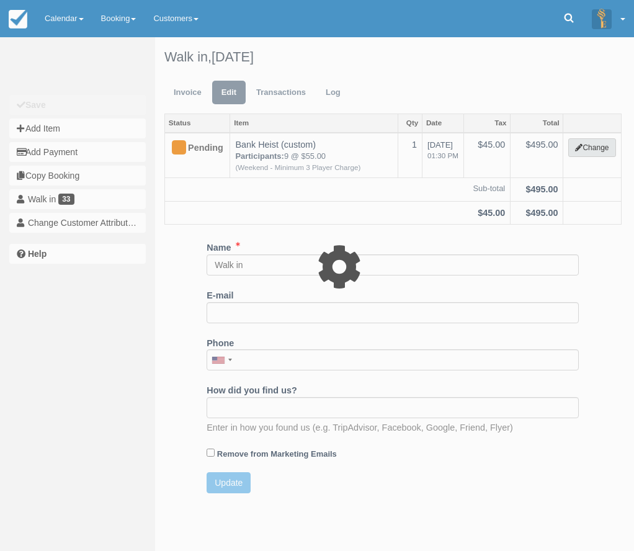
select select "2"
type input "495.00"
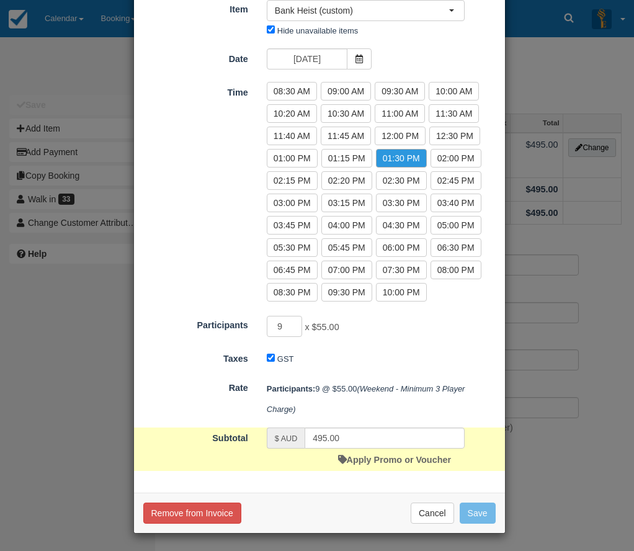
scroll to position [94, 0]
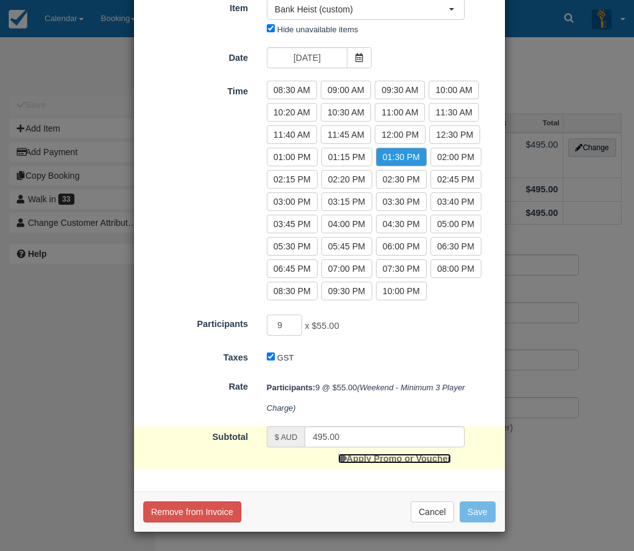
click at [361, 461] on link "Apply Promo or Voucher" at bounding box center [394, 459] width 113 height 10
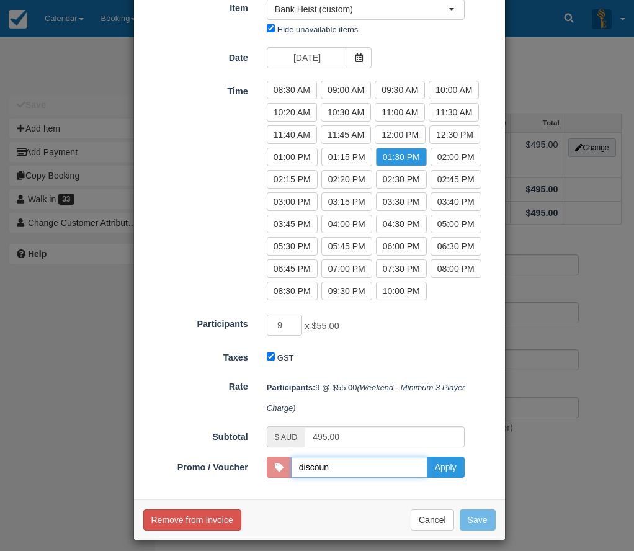
type input "DISCOUNT10"
click at [447, 465] on button "Apply" at bounding box center [446, 467] width 38 height 21
type input "405.00"
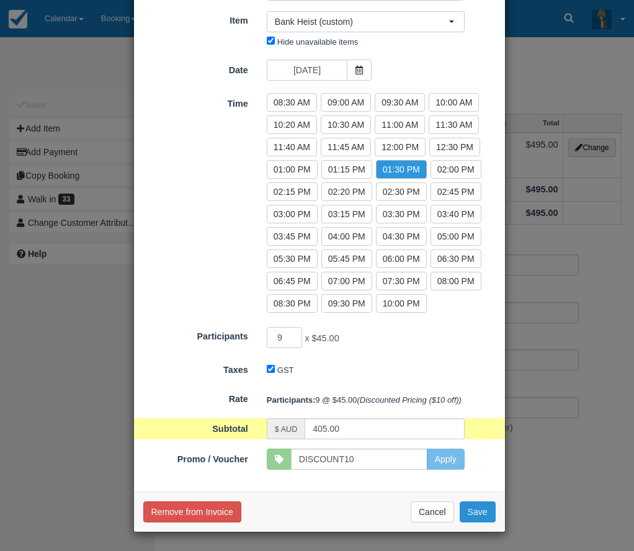
click at [476, 510] on button "Save" at bounding box center [478, 511] width 36 height 21
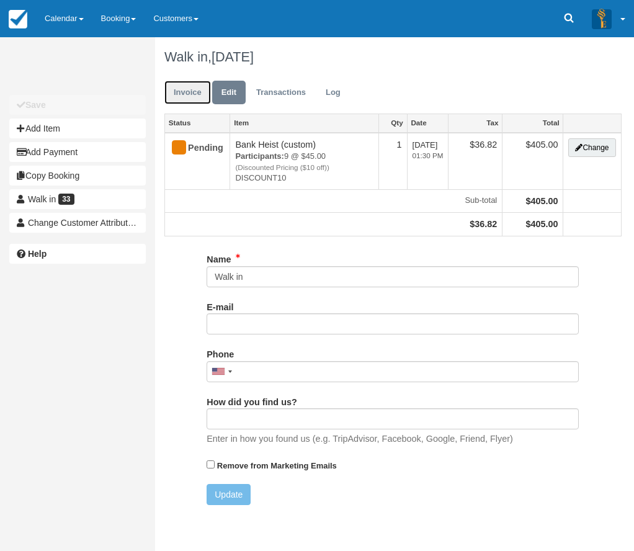
click at [197, 89] on link "Invoice" at bounding box center [187, 93] width 47 height 24
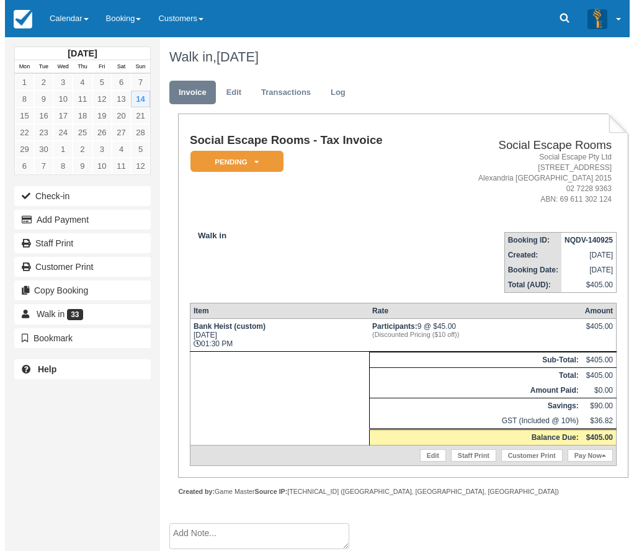
scroll to position [5, 0]
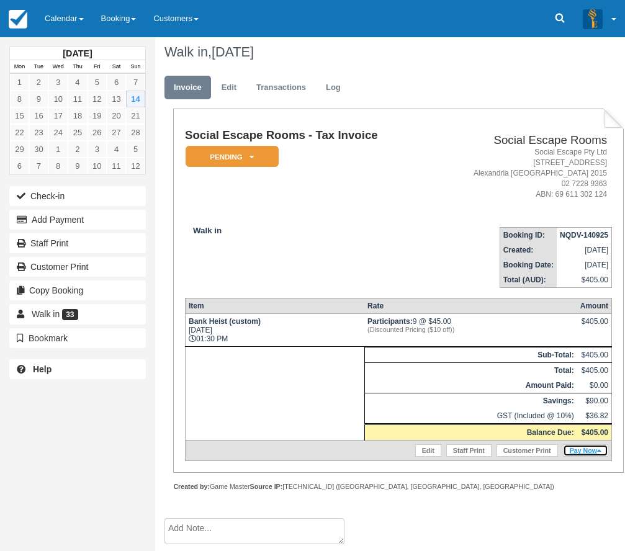
click at [591, 451] on link "Pay Now" at bounding box center [585, 450] width 45 height 12
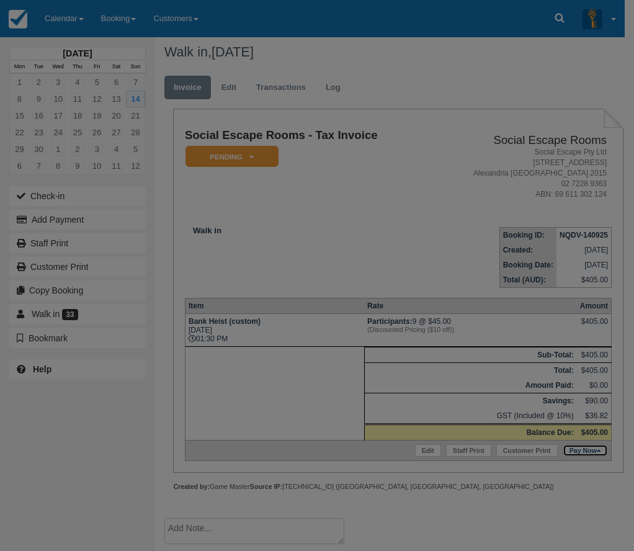
type input "[DATE]"
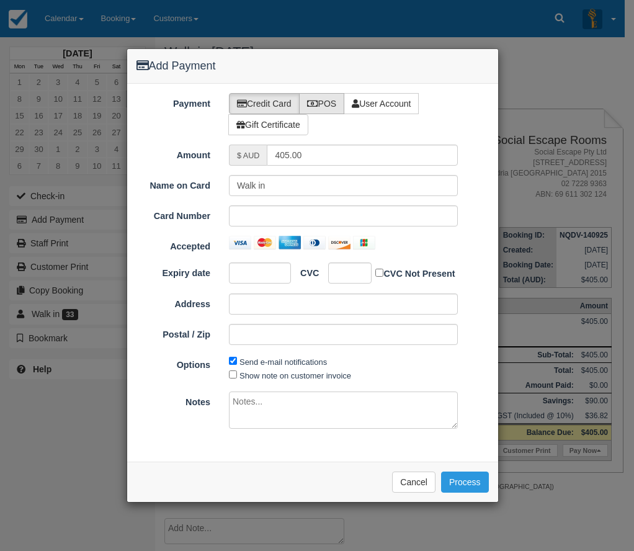
click at [315, 103] on icon at bounding box center [312, 103] width 11 height 9
radio input "true"
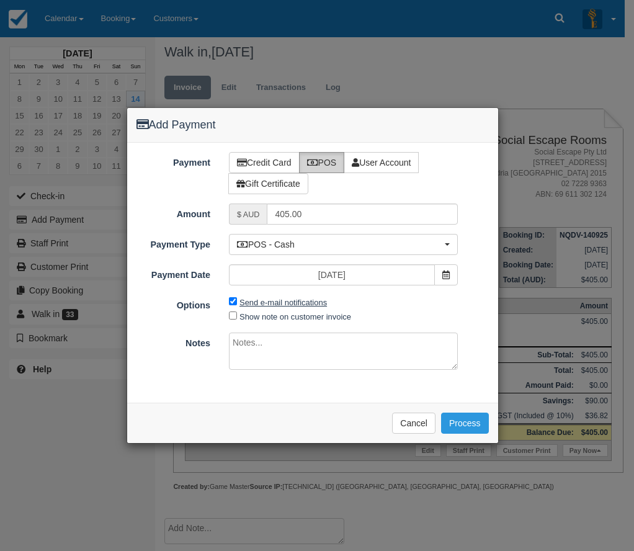
click at [271, 299] on label "Send e-mail notifications" at bounding box center [284, 302] width 88 height 9
click at [237, 299] on input "Send e-mail notifications" at bounding box center [233, 301] width 8 height 8
checkbox input "false"
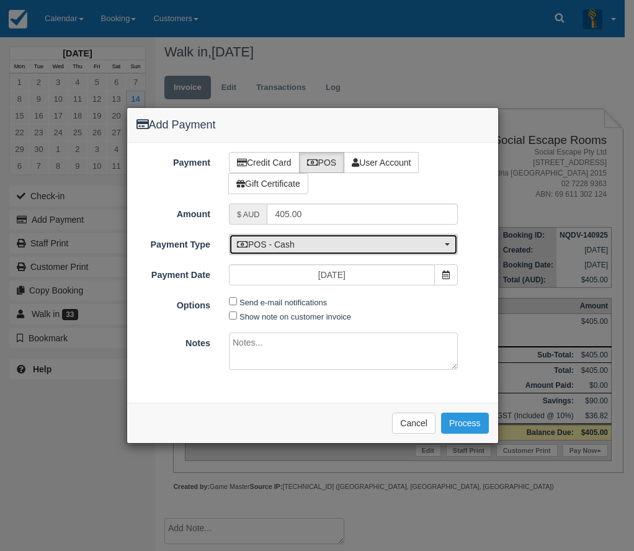
click at [279, 248] on span "POS - Cash" at bounding box center [339, 244] width 205 height 12
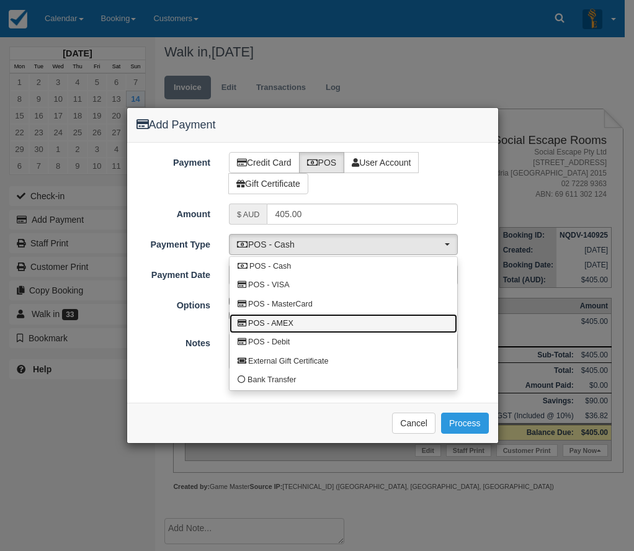
click at [284, 322] on span "POS - AMEX" at bounding box center [270, 323] width 45 height 11
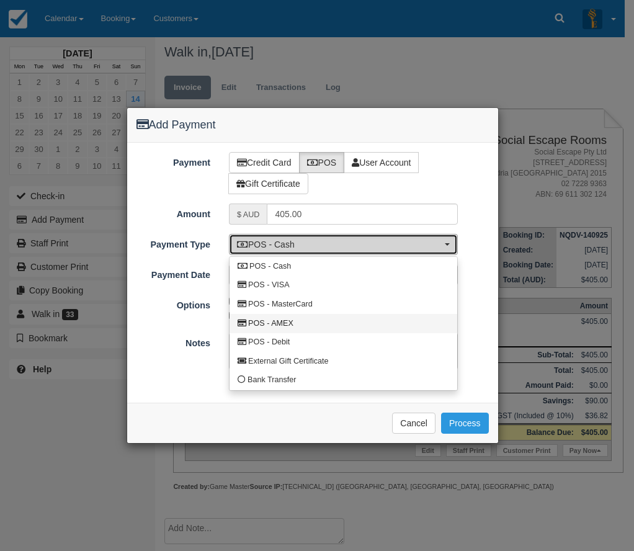
select select "AMEX"
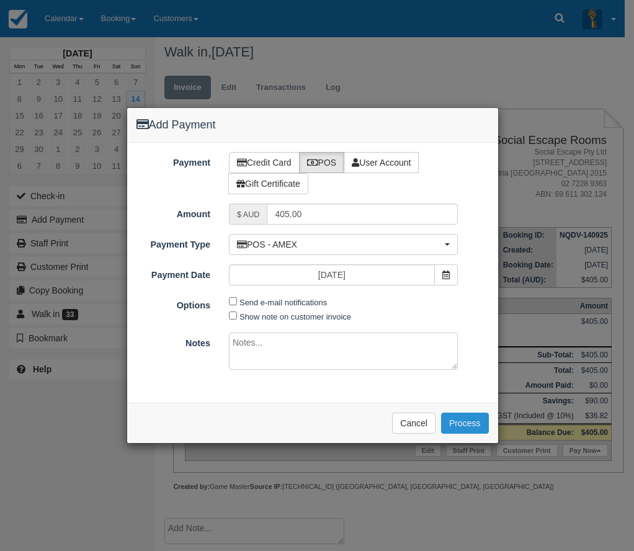
click at [457, 423] on button "Process" at bounding box center [465, 423] width 48 height 21
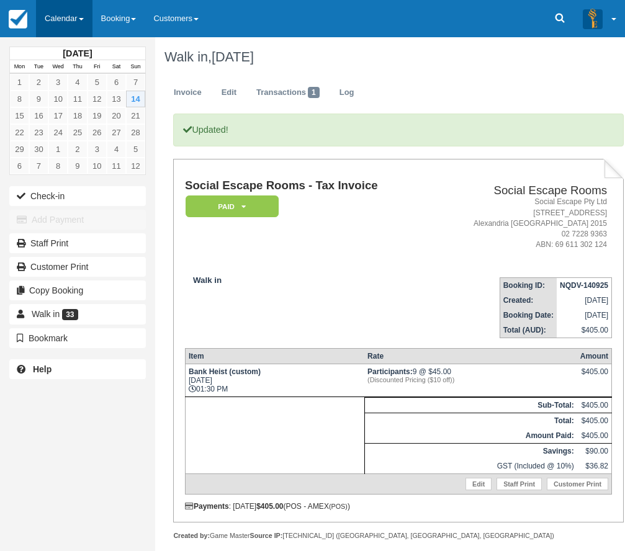
click at [70, 17] on link "Calendar" at bounding box center [64, 18] width 56 height 37
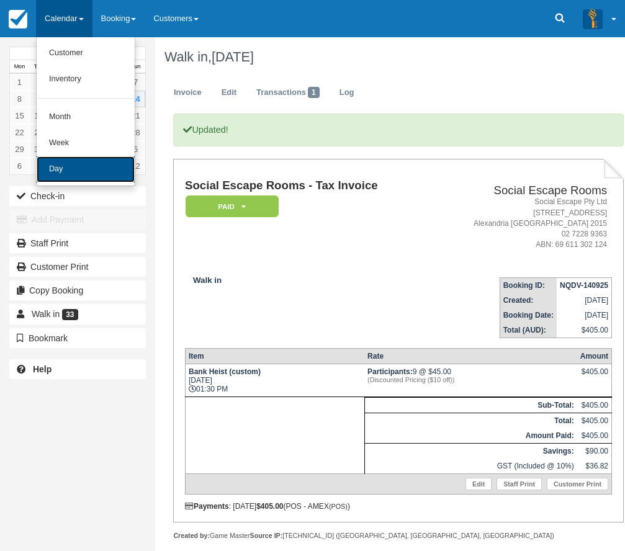
click at [79, 169] on link "Day" at bounding box center [86, 169] width 98 height 26
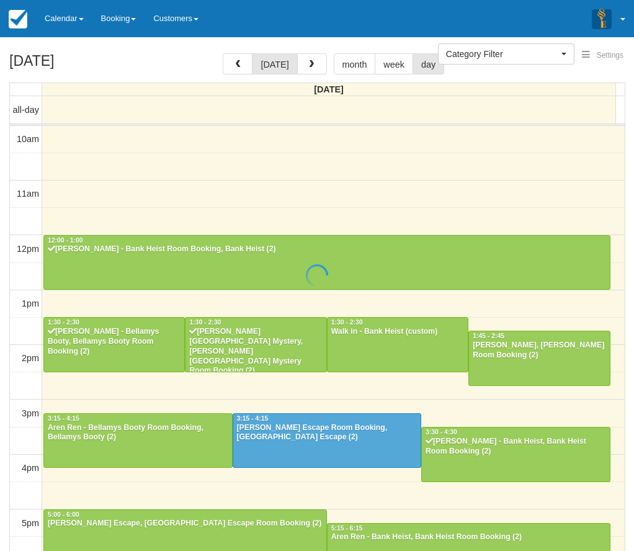
select select
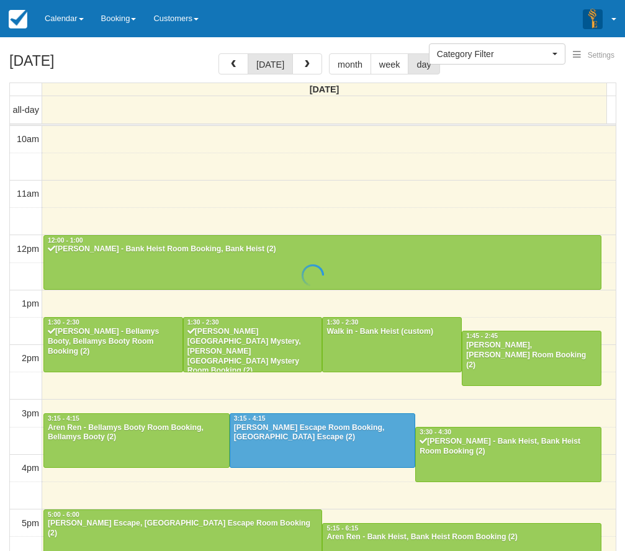
scroll to position [165, 0]
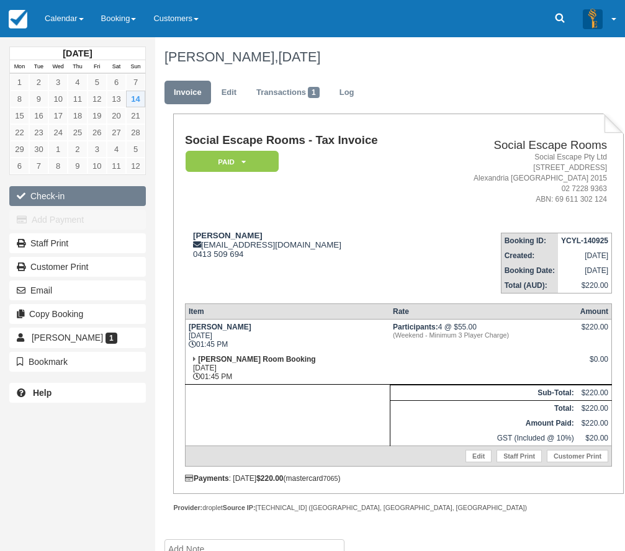
click at [76, 198] on button "Check-in" at bounding box center [77, 196] width 137 height 20
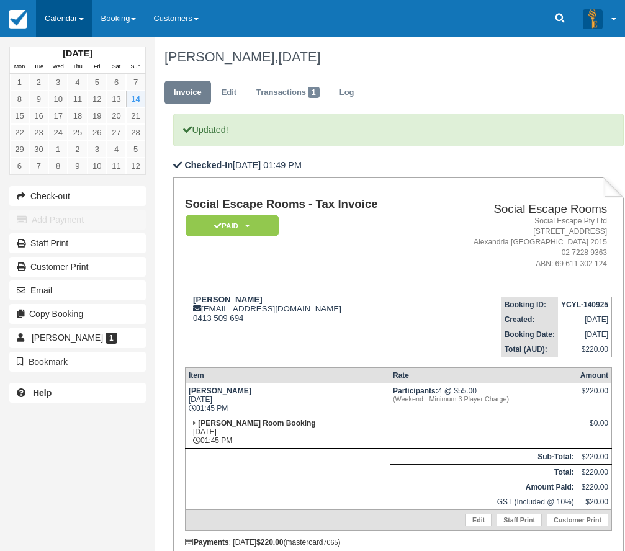
click at [71, 23] on link "Calendar" at bounding box center [64, 18] width 56 height 37
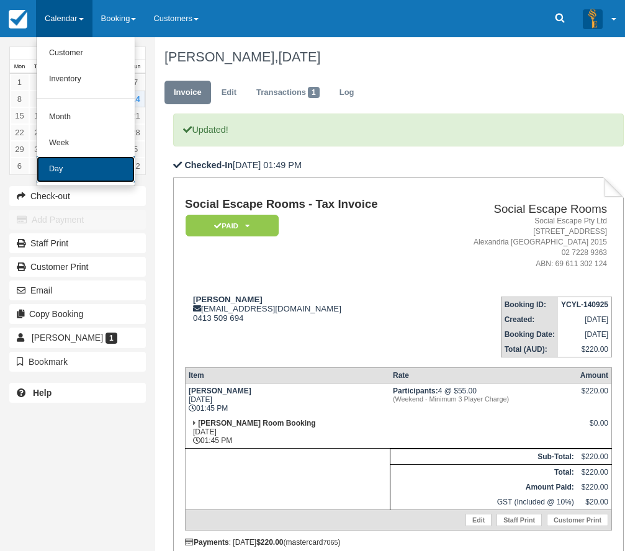
click at [78, 166] on link "Day" at bounding box center [86, 169] width 98 height 26
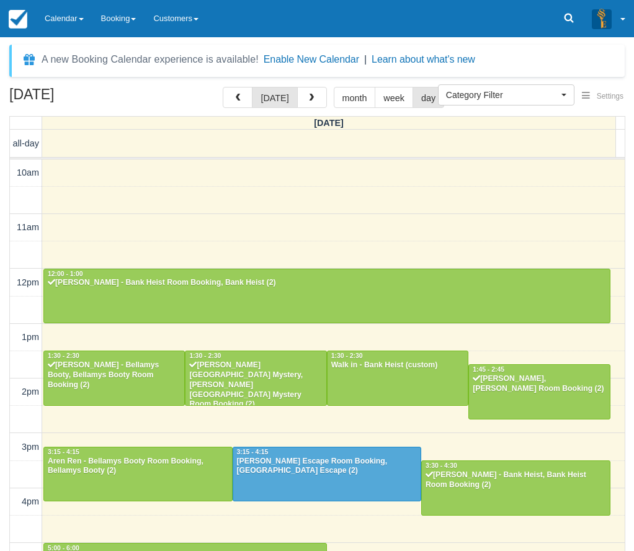
select select
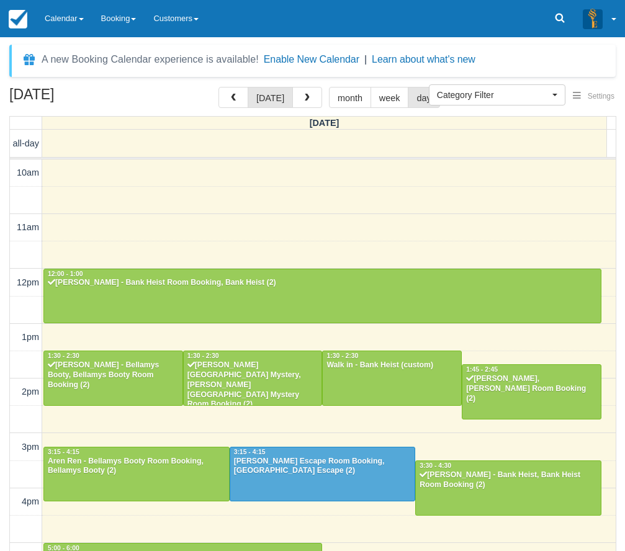
scroll to position [165, 0]
